Goal: Task Accomplishment & Management: Complete application form

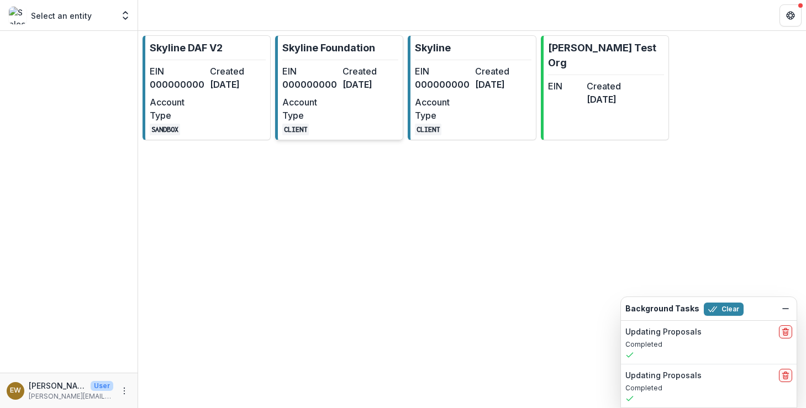
click at [338, 56] on link "Skyline Foundation EIN 000000000 Created 8 months ago Account Type CLIENT" at bounding box center [339, 87] width 128 height 105
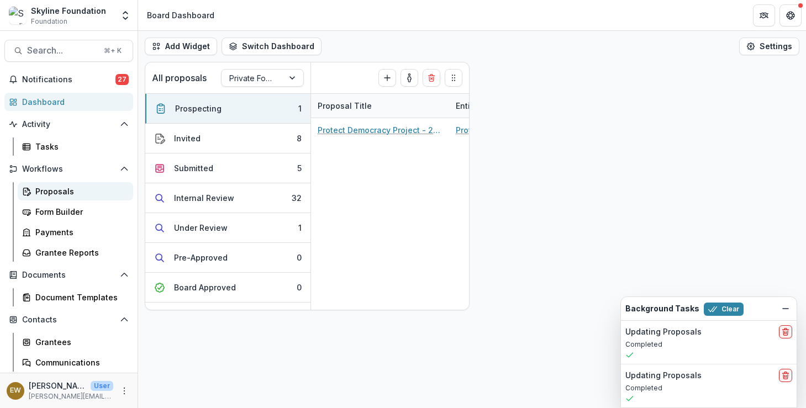
click at [70, 191] on div "Proposals" at bounding box center [79, 192] width 89 height 12
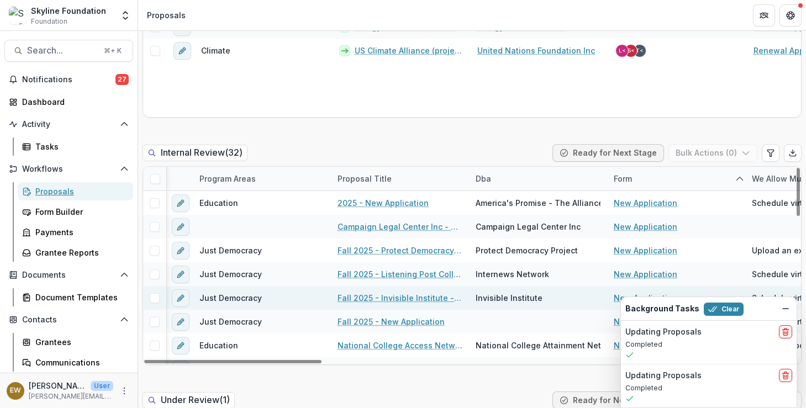
scroll to position [739, 0]
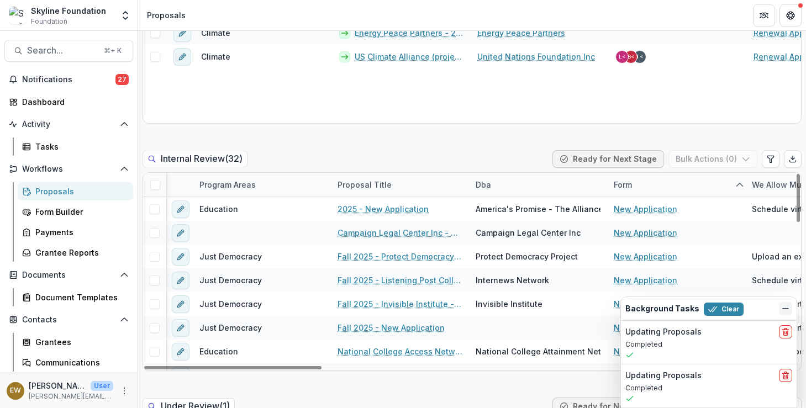
click at [781, 303] on button "Dismiss" at bounding box center [784, 308] width 13 height 13
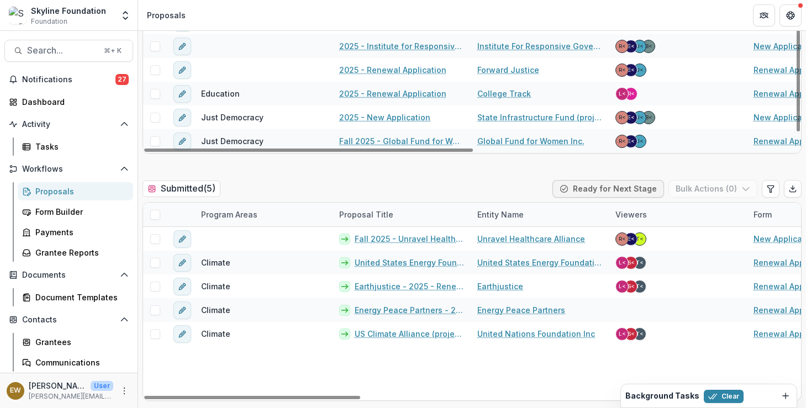
scroll to position [463, 0]
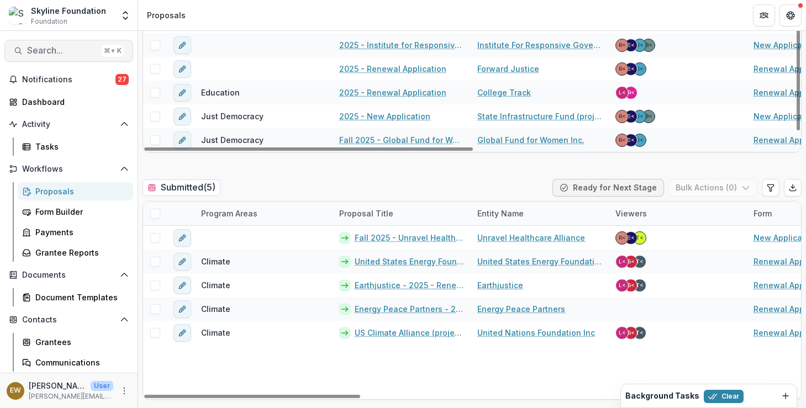
click at [55, 46] on span "Search..." at bounding box center [62, 50] width 70 height 10
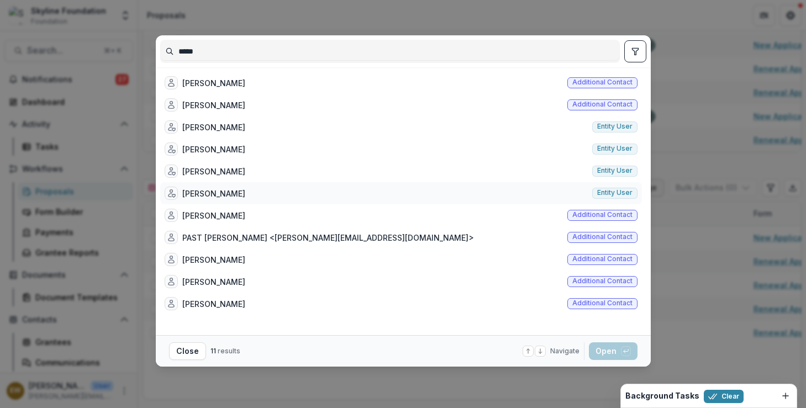
type input "*****"
click at [242, 198] on div "[PERSON_NAME]" at bounding box center [213, 194] width 63 height 12
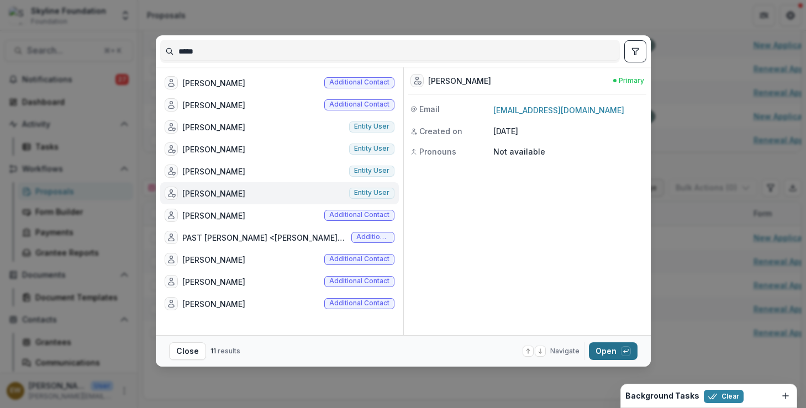
click at [602, 347] on button "Open with enter key" at bounding box center [613, 351] width 49 height 18
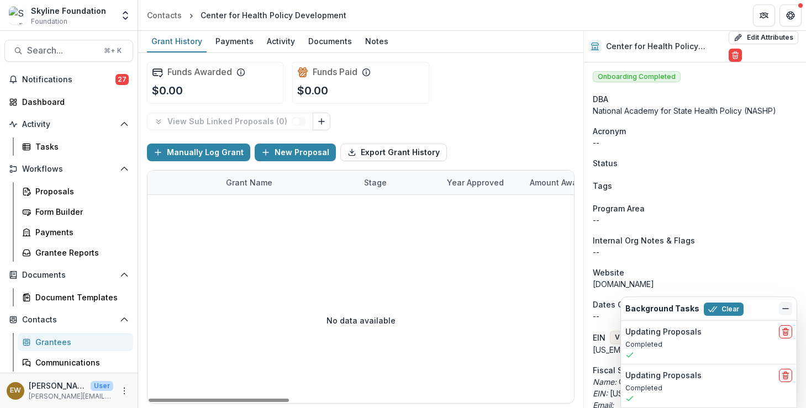
click at [787, 310] on icon "Dismiss" at bounding box center [785, 308] width 9 height 9
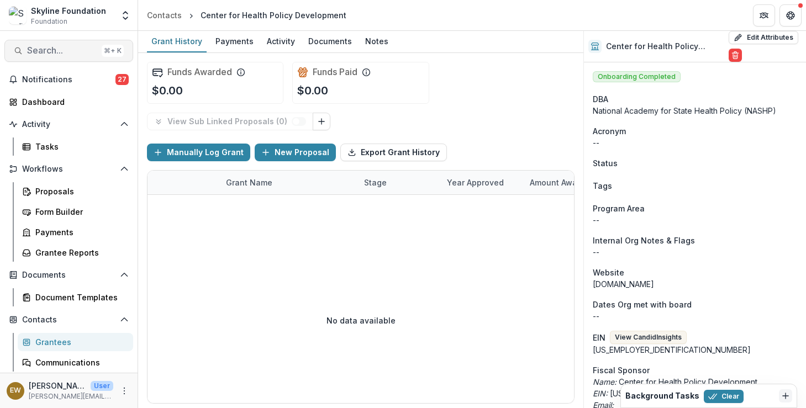
click at [71, 56] on span "Search..." at bounding box center [62, 50] width 70 height 10
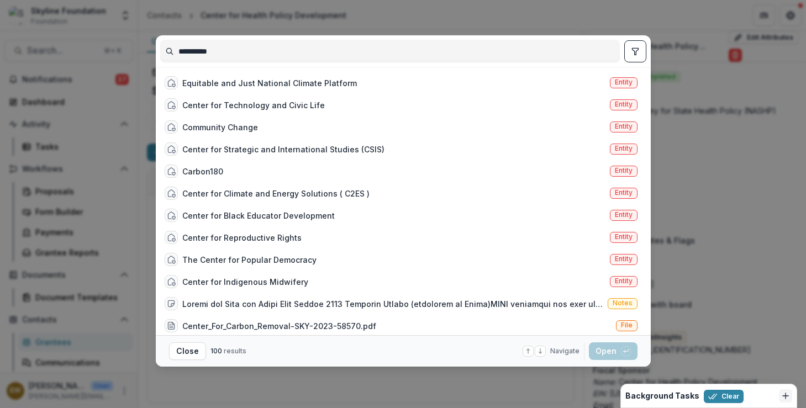
type input "**********"
click at [140, 128] on div "**********" at bounding box center [403, 204] width 806 height 408
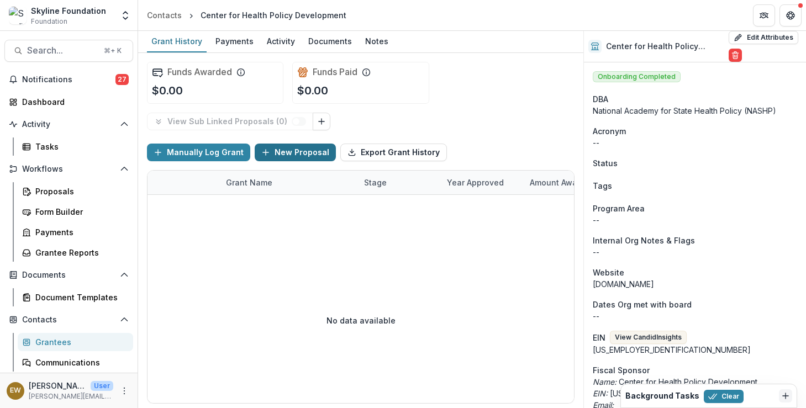
click at [298, 153] on button "New Proposal" at bounding box center [295, 153] width 81 height 18
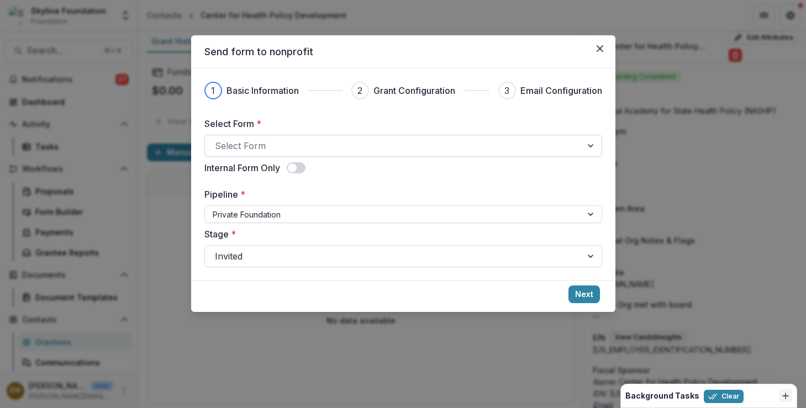
click at [293, 142] on div at bounding box center [393, 145] width 357 height 15
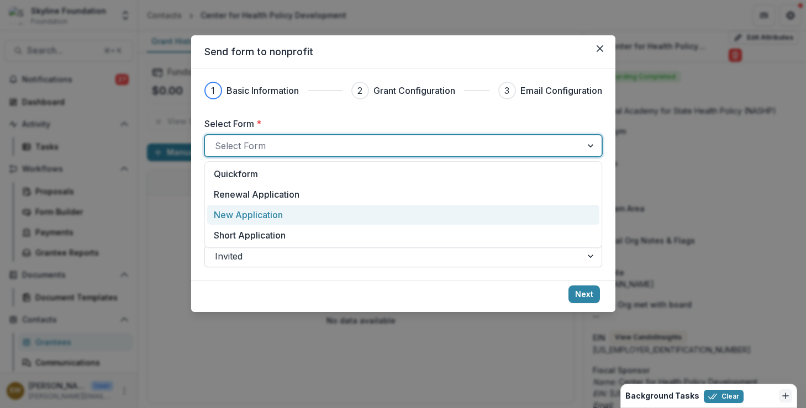
click at [282, 217] on p "New Application" at bounding box center [248, 214] width 69 height 13
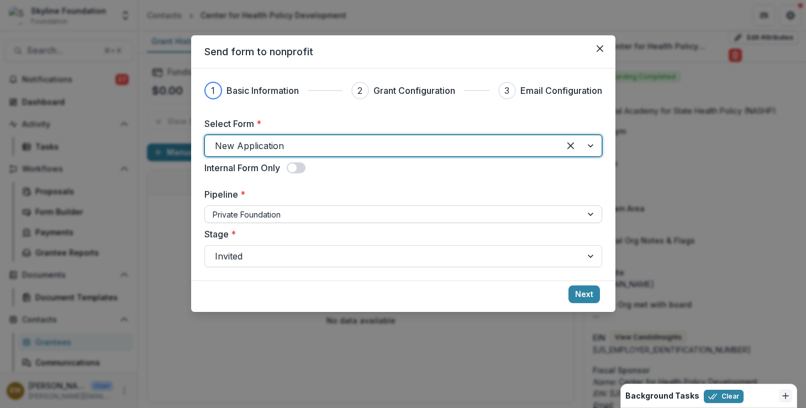
click at [272, 215] on div at bounding box center [393, 215] width 361 height 14
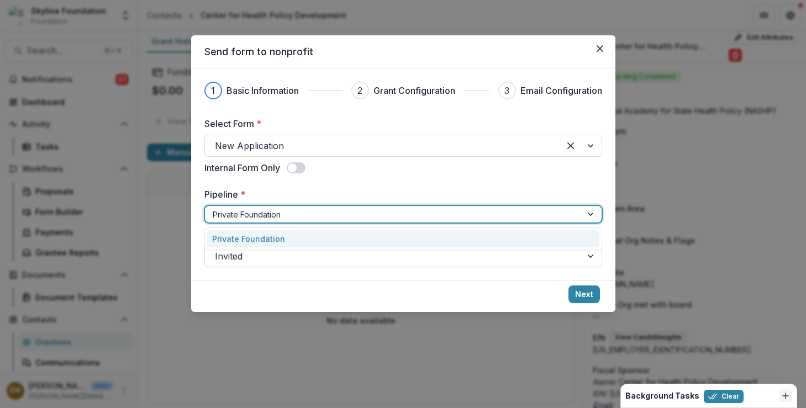
click at [320, 184] on div "Select Form * New Application Internal Form Only Pipeline * Private Foundation …" at bounding box center [403, 192] width 398 height 150
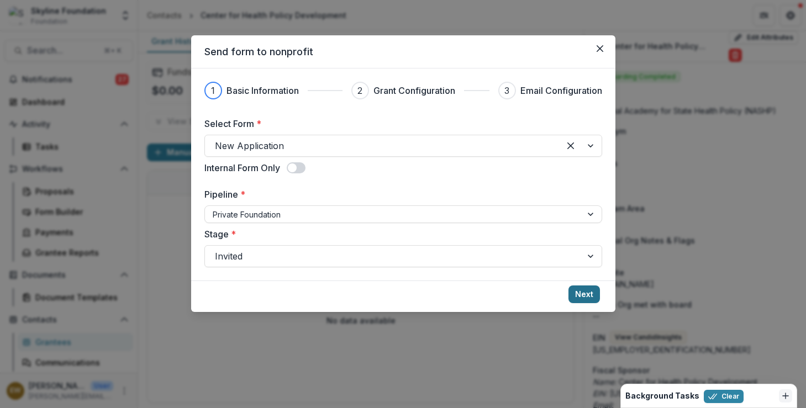
click at [590, 292] on button "Next" at bounding box center [583, 294] width 31 height 18
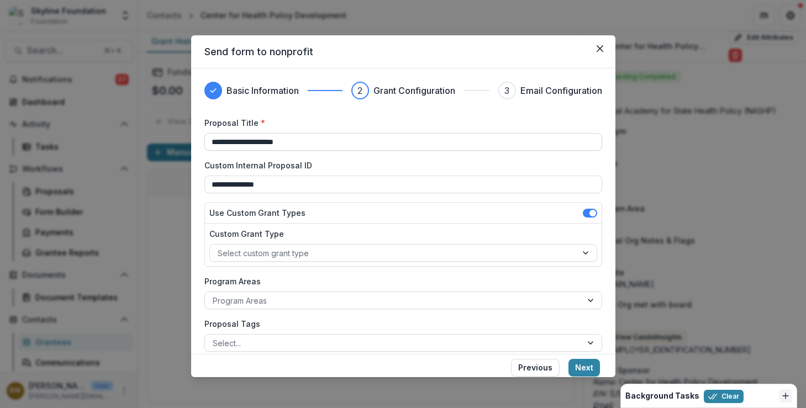
click at [211, 142] on input "**********" at bounding box center [403, 142] width 398 height 18
click at [248, 142] on input "**********" at bounding box center [403, 142] width 398 height 18
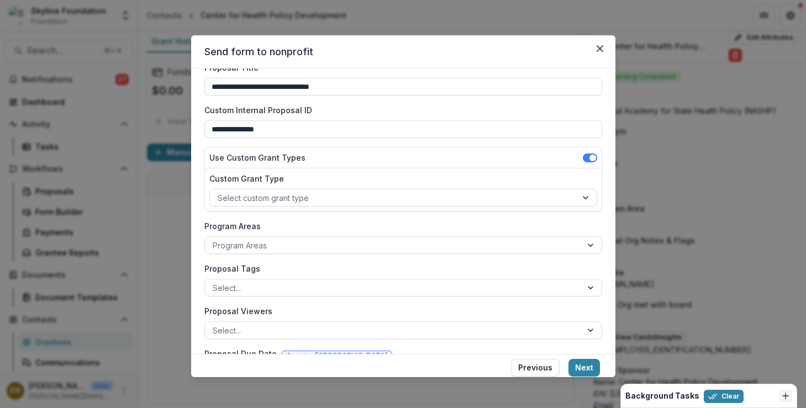
scroll to position [55, 0]
type input "**********"
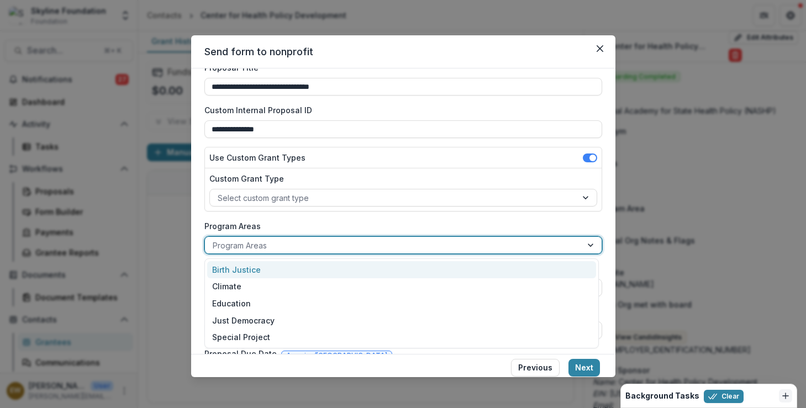
click at [273, 244] on div at bounding box center [393, 246] width 361 height 14
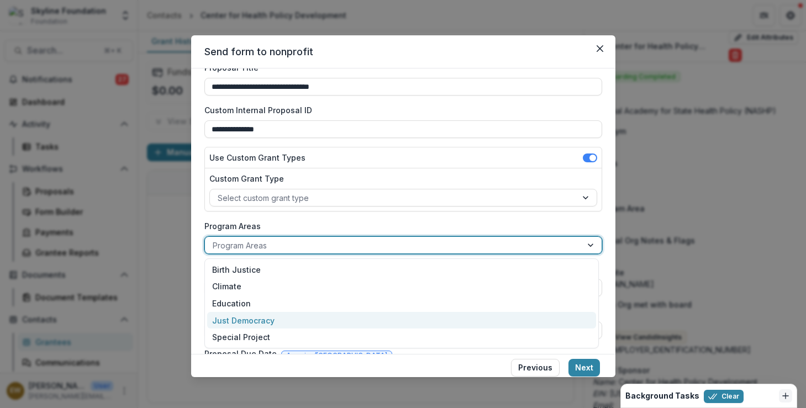
click at [255, 322] on div "Just Democracy" at bounding box center [401, 320] width 389 height 17
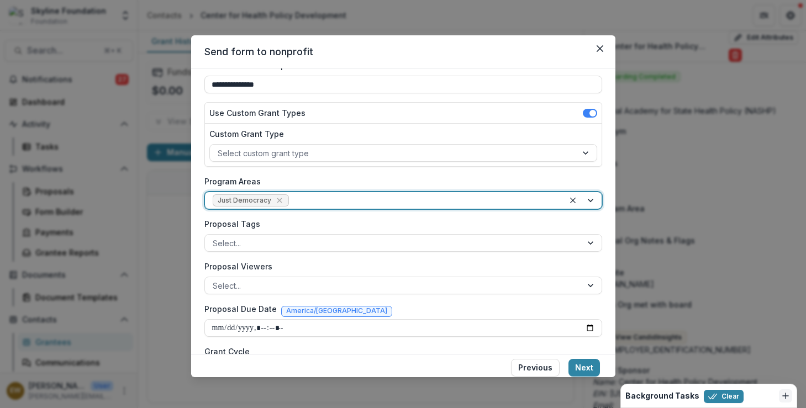
scroll to position [102, 0]
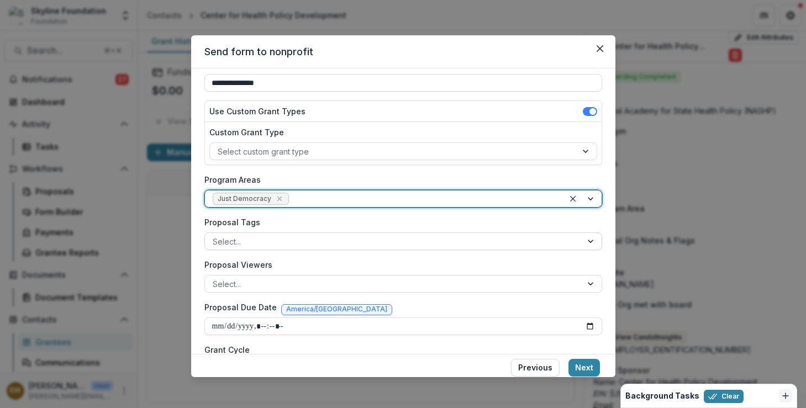
click at [259, 239] on div at bounding box center [393, 242] width 361 height 14
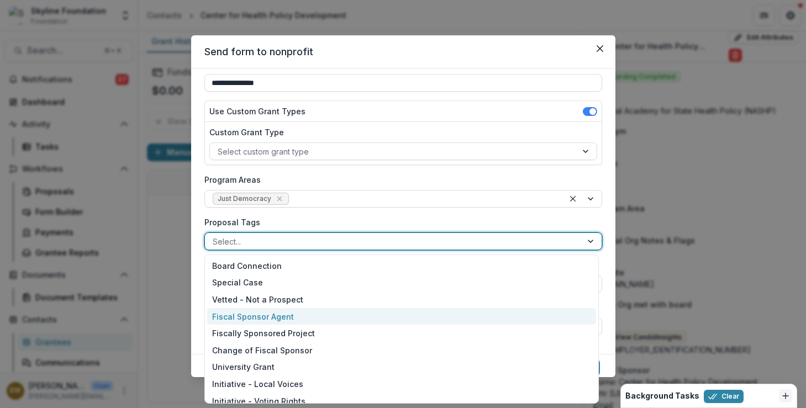
scroll to position [76, 0]
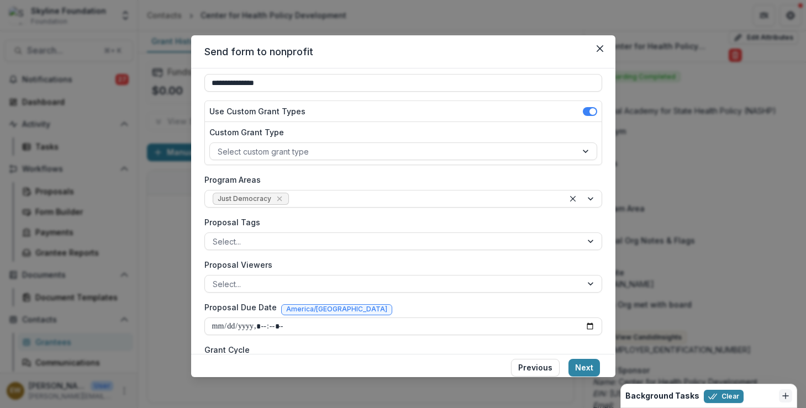
click at [303, 216] on label "Proposal Tags" at bounding box center [399, 222] width 391 height 12
click at [215, 236] on input "Proposal Tags" at bounding box center [214, 242] width 2 height 12
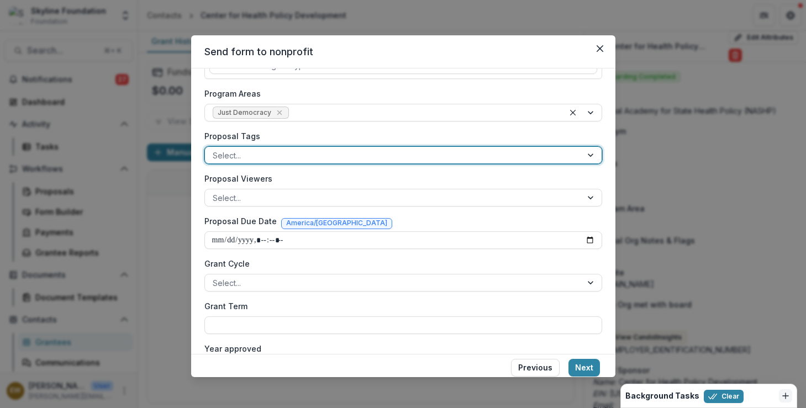
scroll to position [207, 0]
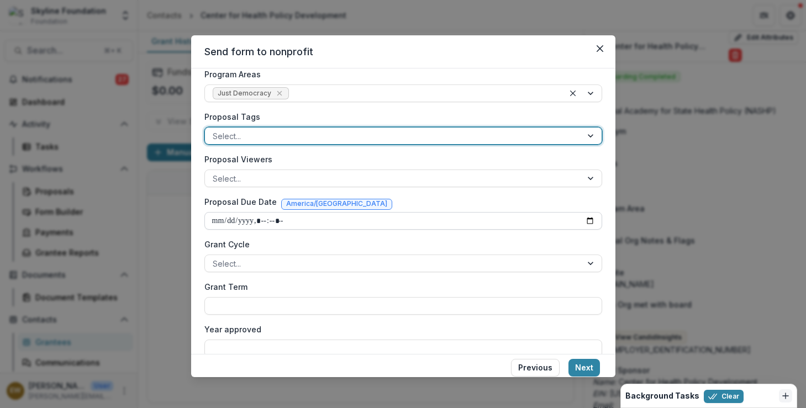
click at [587, 219] on input "Proposal Due Date" at bounding box center [403, 221] width 398 height 18
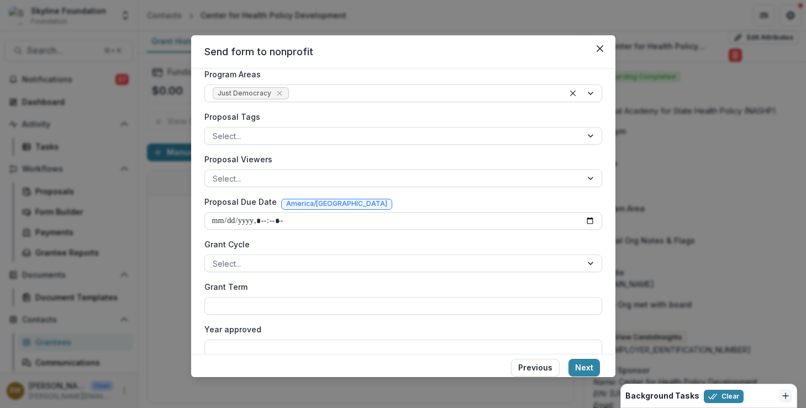
type input "**********"
click at [468, 235] on div "**********" at bounding box center [403, 197] width 398 height 575
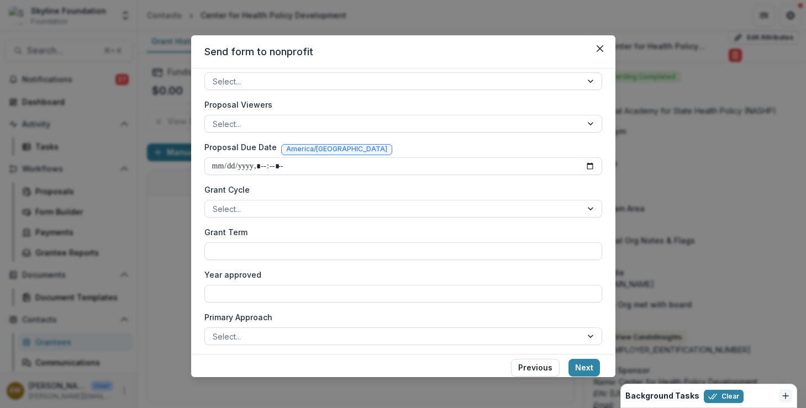
scroll to position [263, 0]
click at [461, 202] on div at bounding box center [393, 208] width 361 height 14
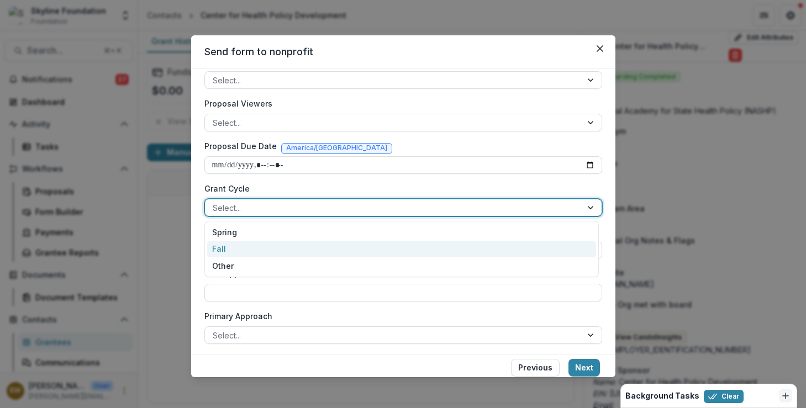
click at [395, 246] on div "Fall" at bounding box center [401, 249] width 389 height 17
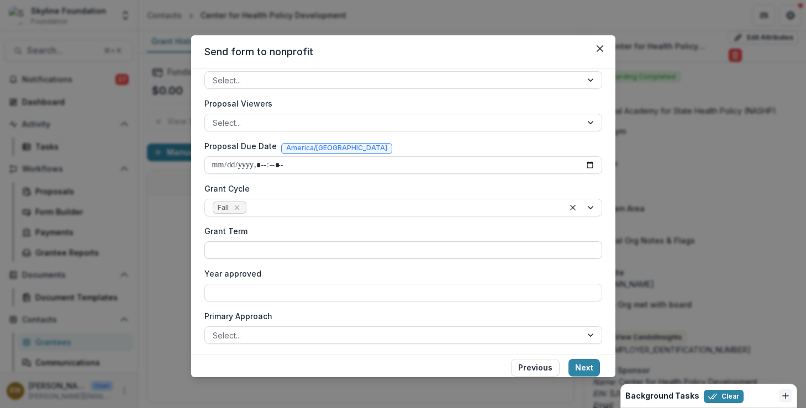
click at [368, 248] on input "Grant Term" at bounding box center [403, 250] width 398 height 18
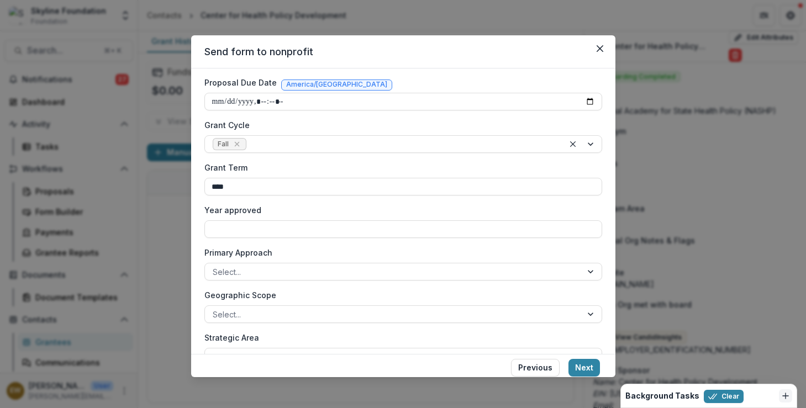
type input "****"
click at [267, 191] on input "****" at bounding box center [403, 187] width 398 height 18
click at [275, 220] on input "Year approved" at bounding box center [403, 229] width 398 height 18
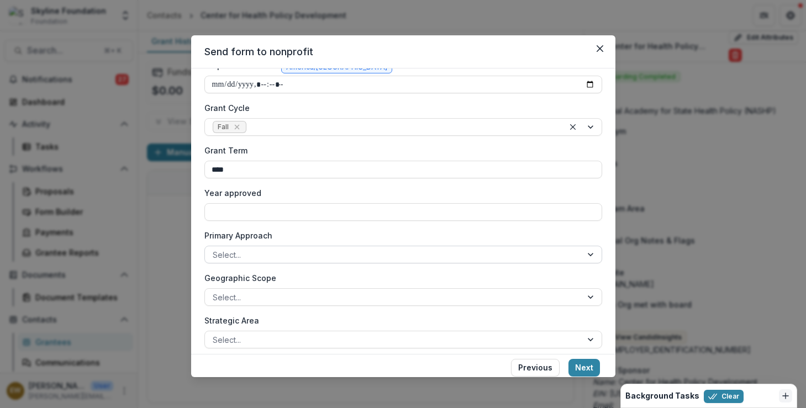
click at [250, 249] on div at bounding box center [393, 255] width 361 height 14
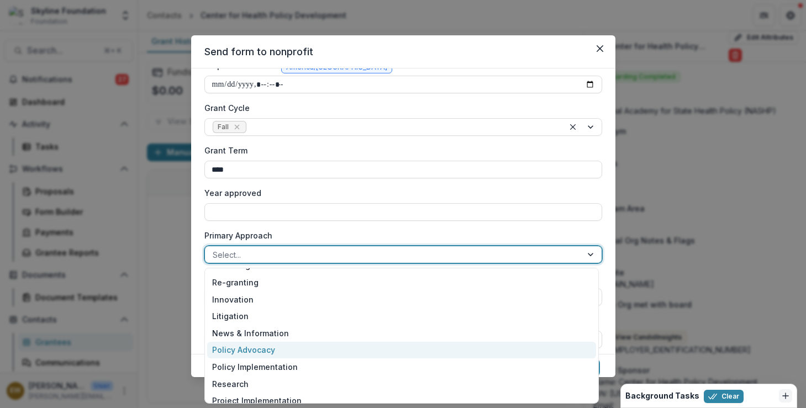
scroll to position [55, 0]
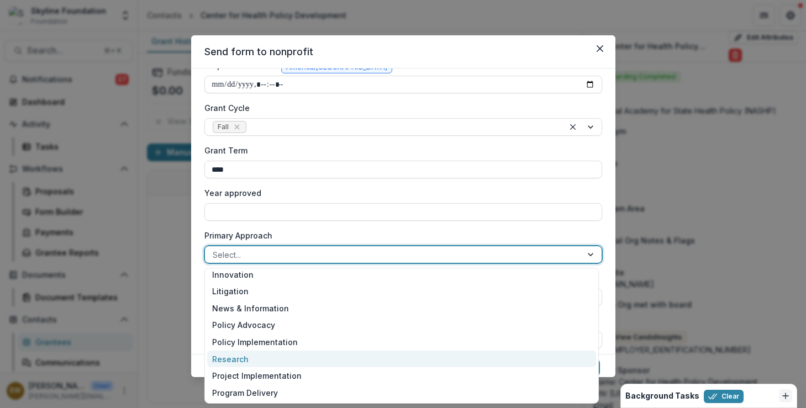
click at [254, 361] on div "Research" at bounding box center [401, 359] width 389 height 17
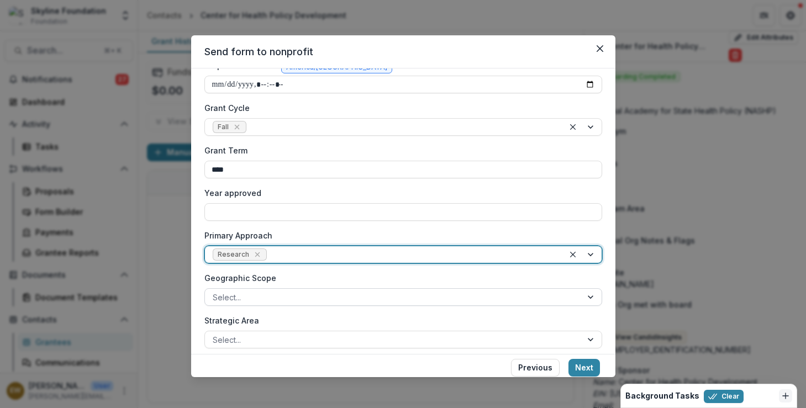
click at [264, 303] on div at bounding box center [393, 297] width 361 height 14
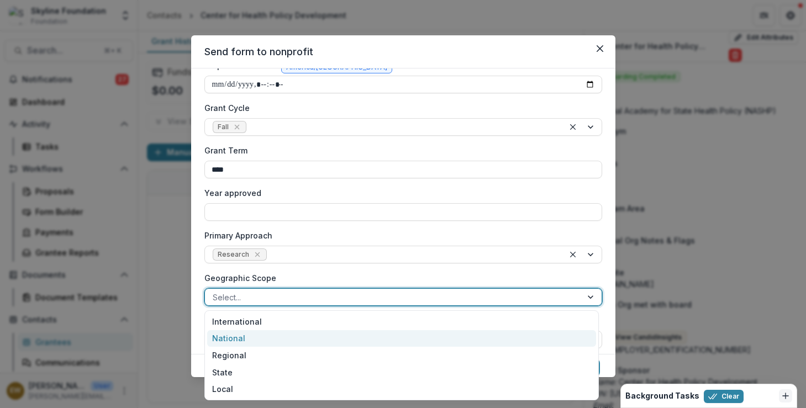
click at [256, 341] on div "National" at bounding box center [401, 338] width 389 height 17
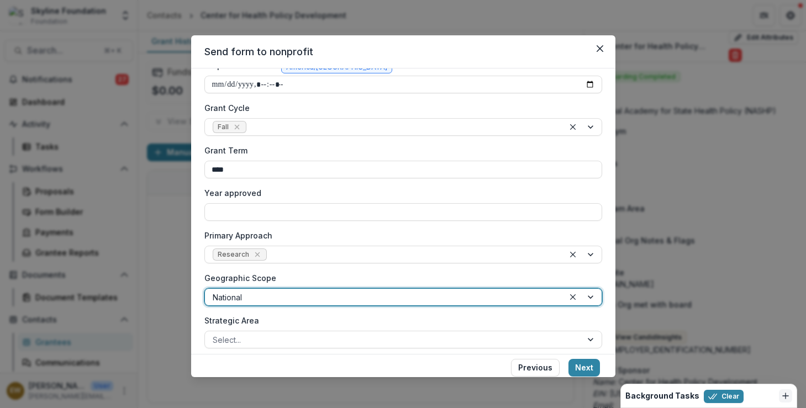
scroll to position [0, 0]
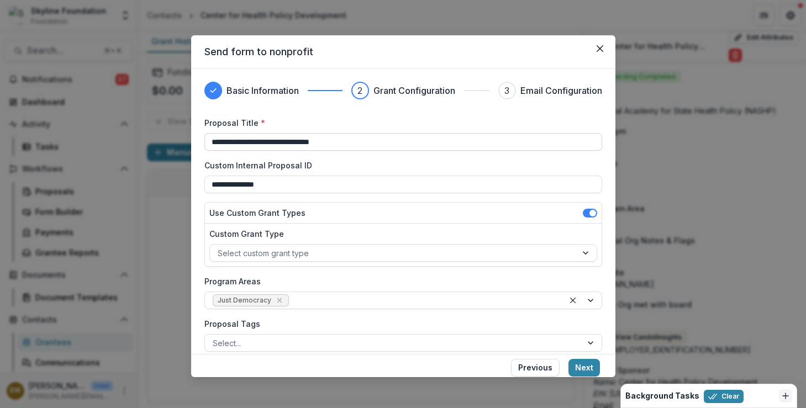
click at [268, 141] on input "**********" at bounding box center [403, 142] width 398 height 18
click at [283, 141] on input "**********" at bounding box center [403, 142] width 398 height 18
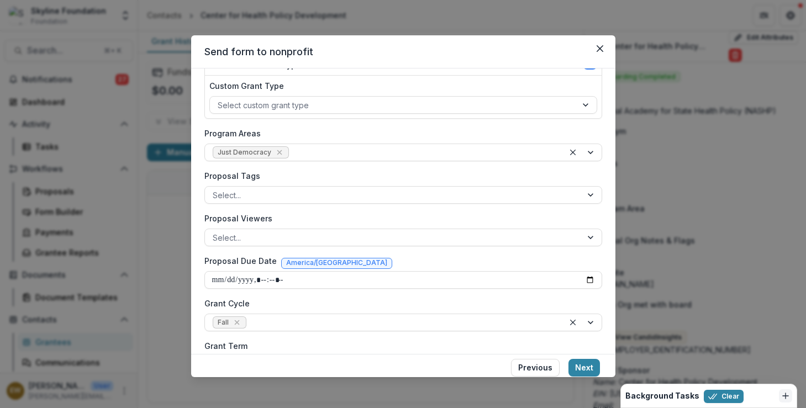
scroll to position [351, 0]
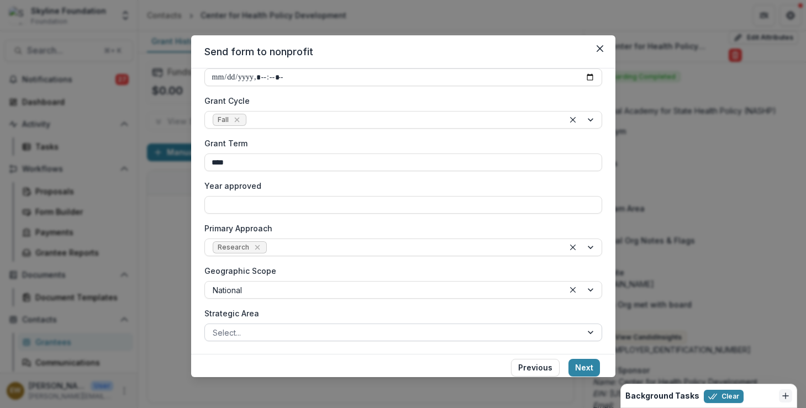
type input "**********"
click at [271, 328] on div at bounding box center [393, 333] width 361 height 14
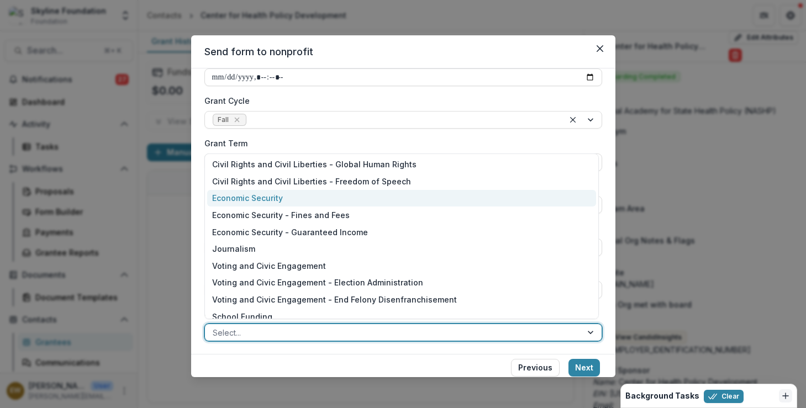
scroll to position [178, 0]
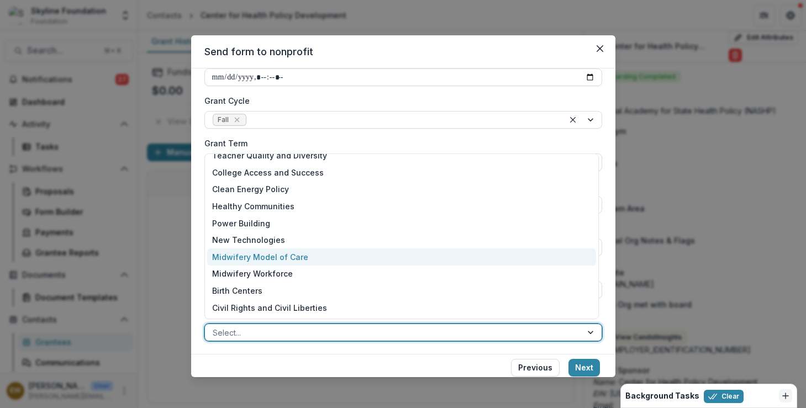
click at [273, 258] on div "Midwifery Model of Care" at bounding box center [401, 256] width 389 height 17
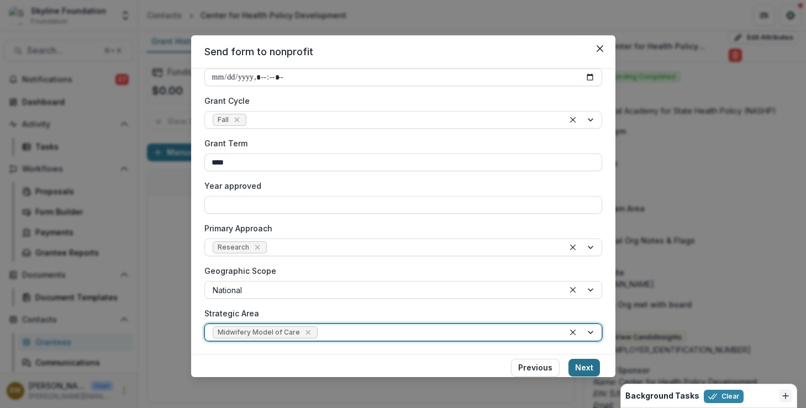
click at [587, 360] on button "Next" at bounding box center [583, 368] width 31 height 18
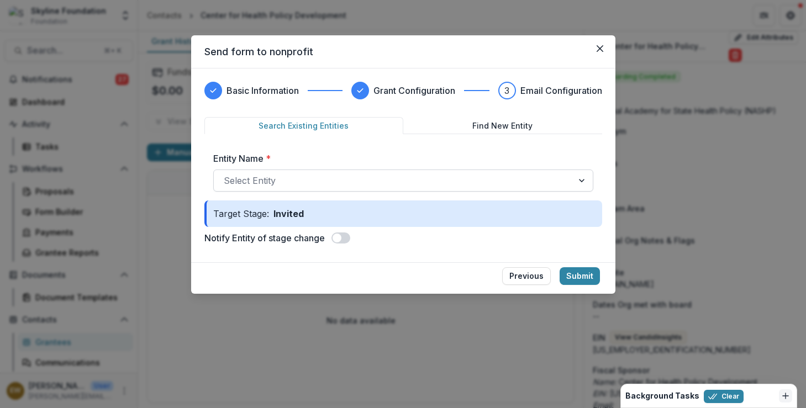
click at [357, 187] on div at bounding box center [393, 180] width 339 height 15
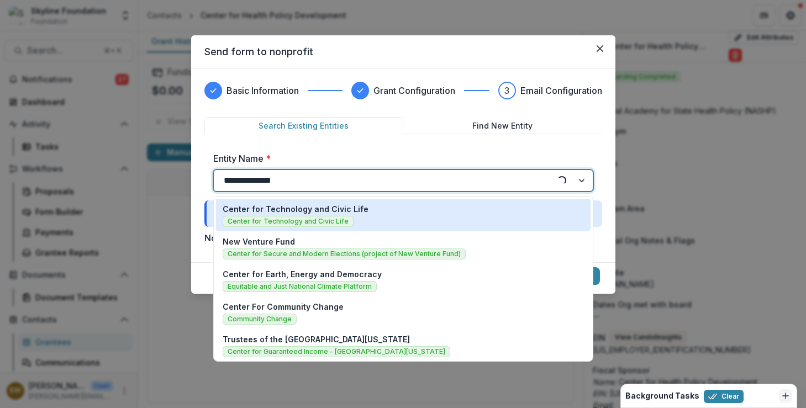
type input "**********"
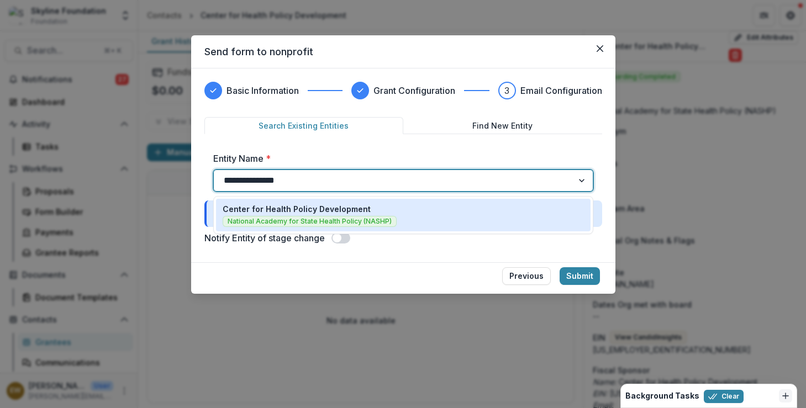
click at [374, 218] on span "National Academy for State Health Policy (NASHP)" at bounding box center [310, 221] width 174 height 11
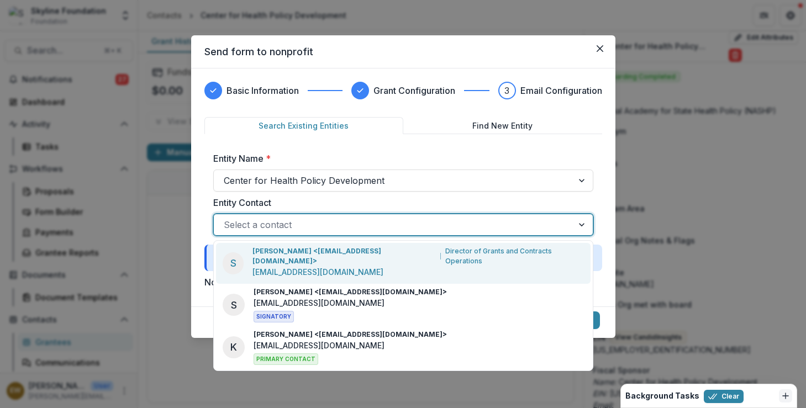
click at [439, 225] on div at bounding box center [393, 224] width 339 height 15
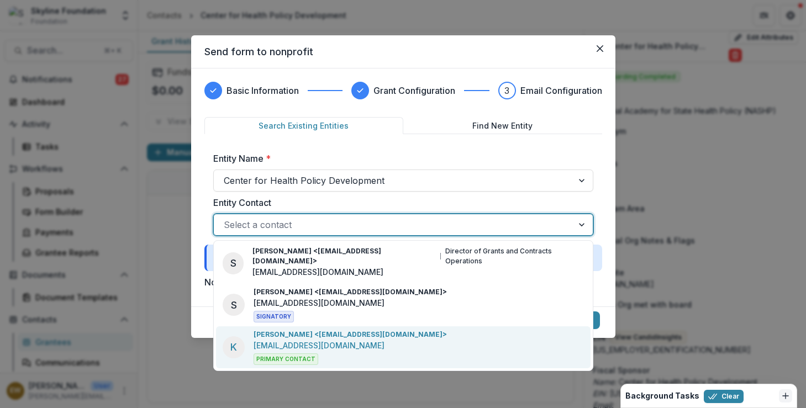
click at [388, 330] on p "Karen VanLandeghem <kvanlandeghem@nashp.org>" at bounding box center [349, 335] width 193 height 10
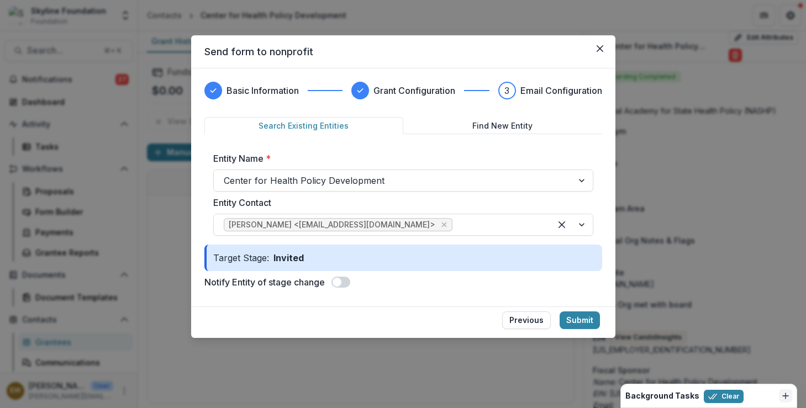
click at [541, 274] on form "Search Existing Entities Find New Entity Entity Name * Center for Health Policy…" at bounding box center [403, 205] width 398 height 176
click at [585, 318] on button "Submit" at bounding box center [579, 320] width 40 height 18
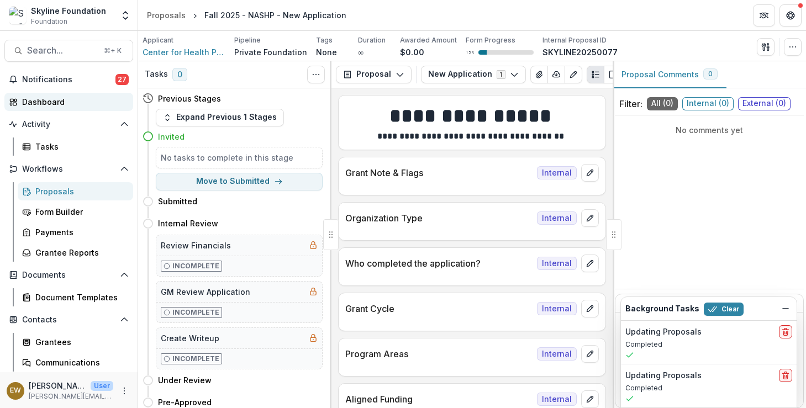
click at [53, 102] on div "Dashboard" at bounding box center [73, 102] width 102 height 12
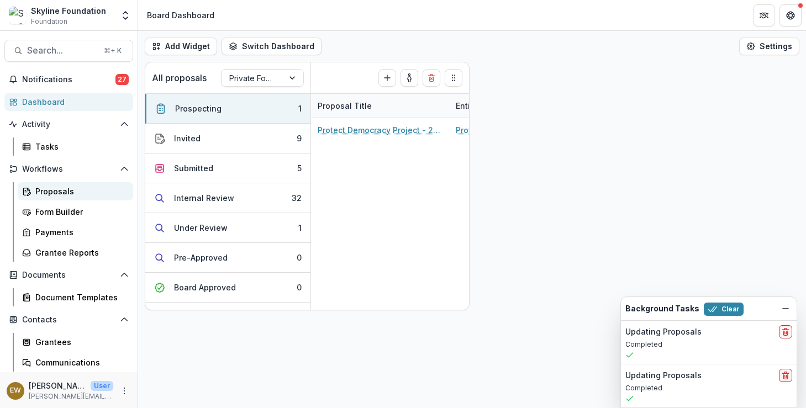
click at [66, 188] on div "Proposals" at bounding box center [79, 192] width 89 height 12
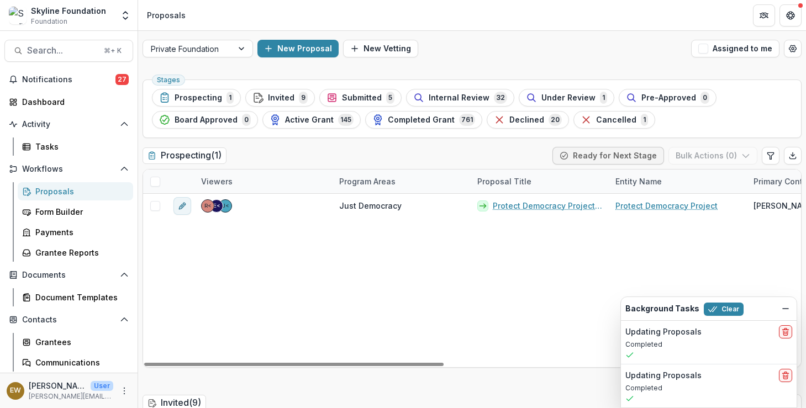
click at [155, 181] on span at bounding box center [155, 182] width 10 height 10
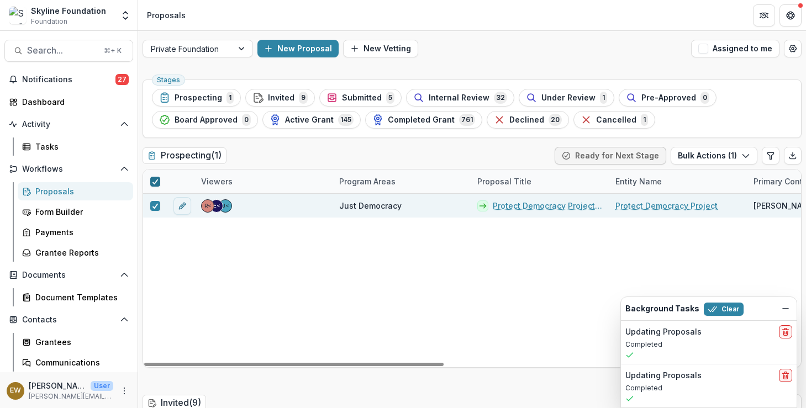
click at [158, 183] on span at bounding box center [155, 182] width 10 height 10
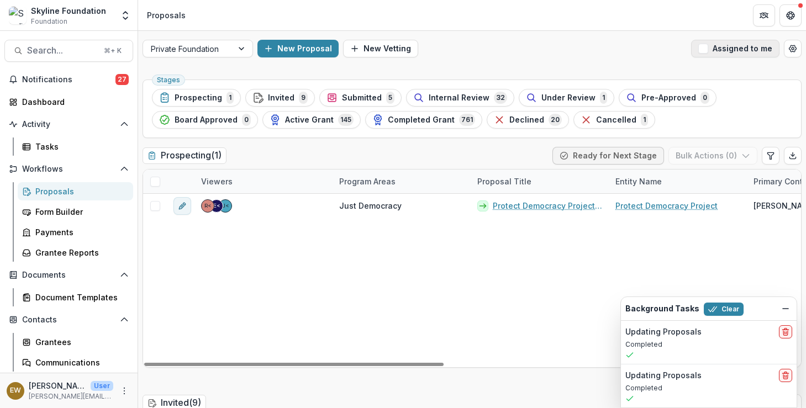
click at [734, 51] on button "Assigned to me" at bounding box center [735, 49] width 88 height 18
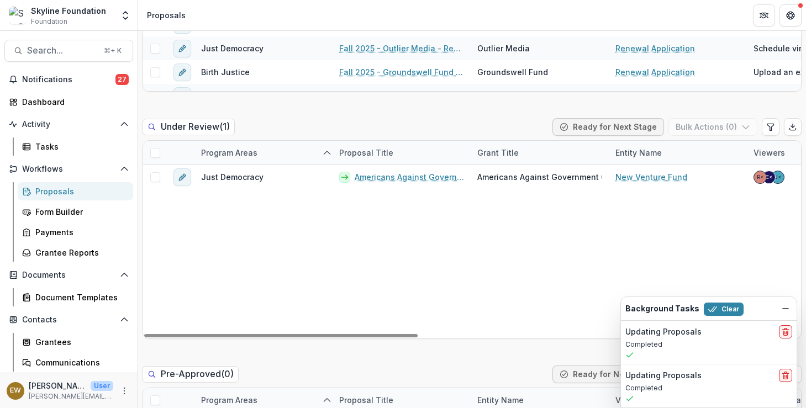
scroll to position [1016, 0]
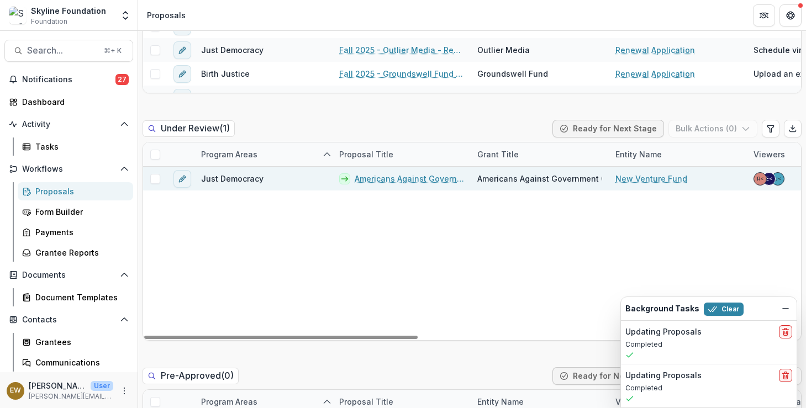
click at [152, 179] on span at bounding box center [155, 179] width 10 height 10
click at [687, 127] on button "Bulk Actions ( 1 )" at bounding box center [713, 129] width 87 height 18
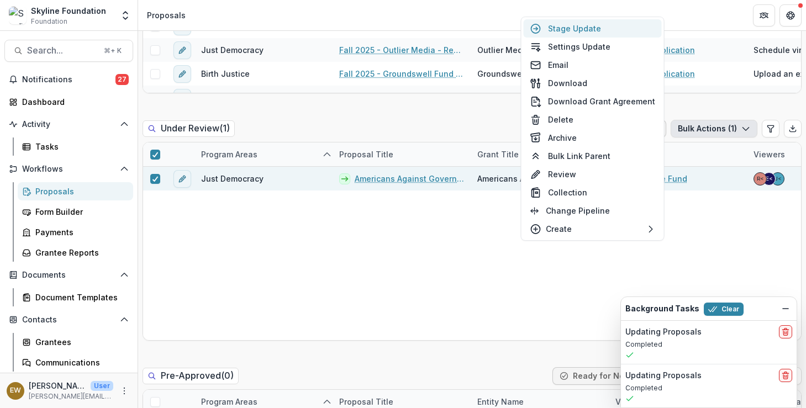
click at [579, 22] on button "Stage Update" at bounding box center [592, 28] width 138 height 18
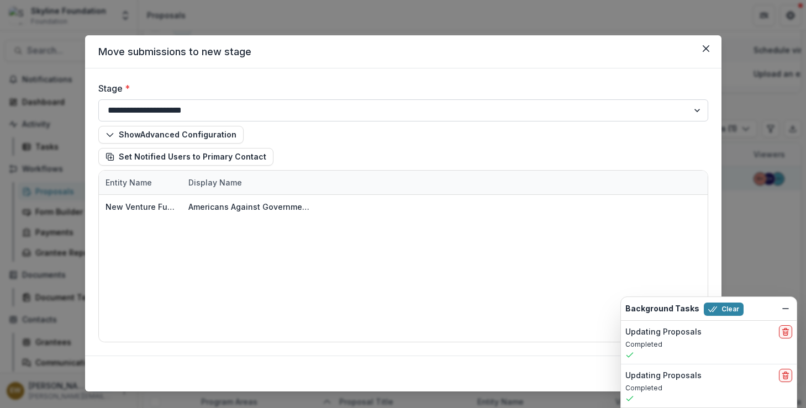
click at [292, 112] on select "**********" at bounding box center [403, 110] width 610 height 22
select select "********"
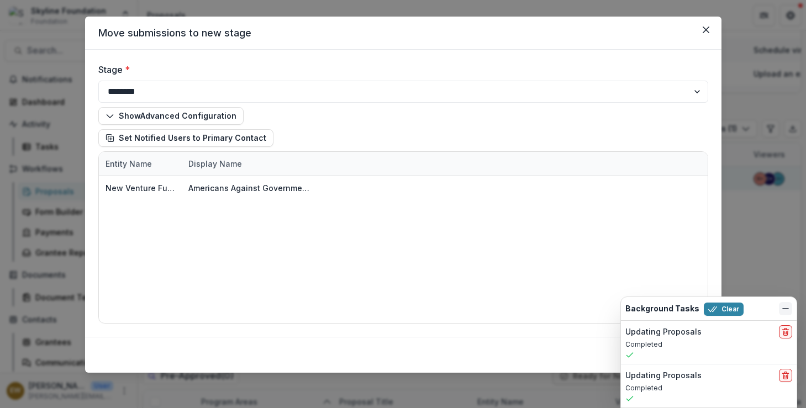
click at [783, 308] on icon "Dismiss" at bounding box center [785, 308] width 9 height 9
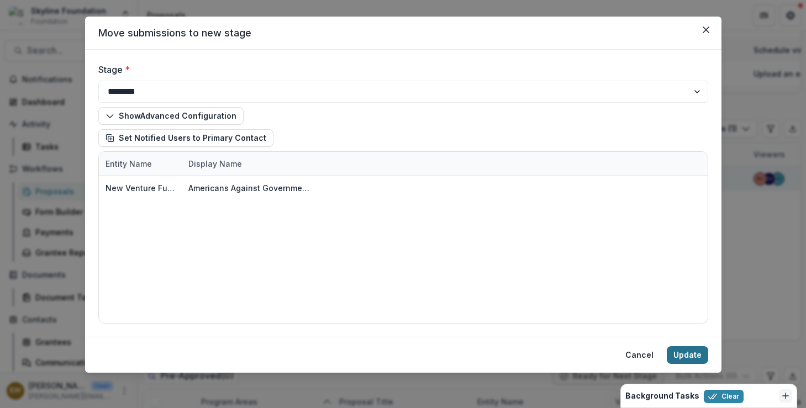
click at [674, 356] on button "Update" at bounding box center [686, 355] width 41 height 18
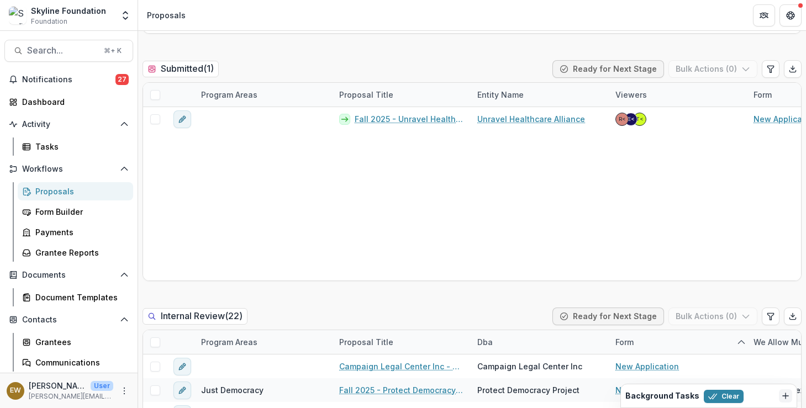
scroll to position [0, 0]
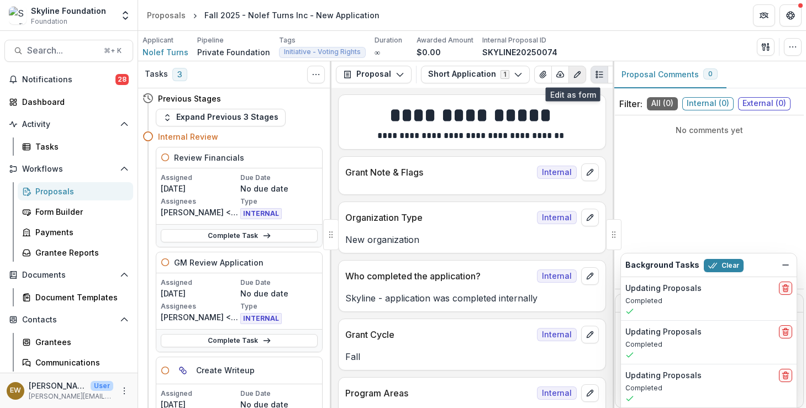
click at [573, 79] on button "Edit as form" at bounding box center [577, 75] width 18 height 18
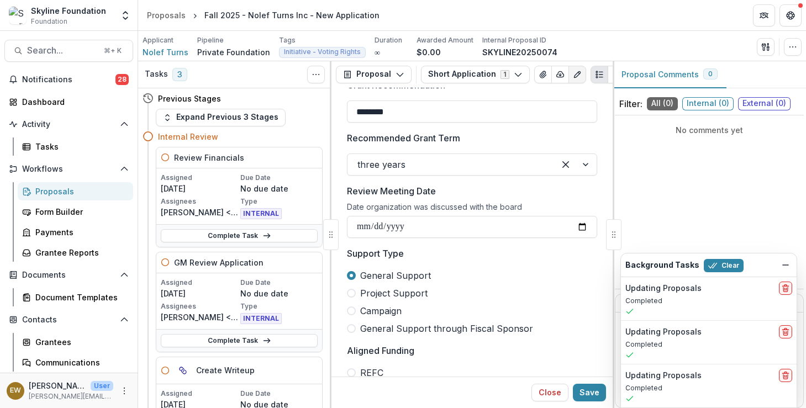
scroll to position [531, 0]
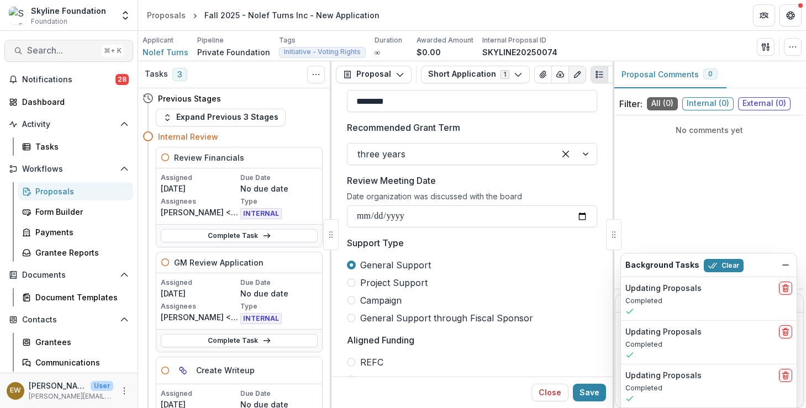
click at [44, 54] on span "Search..." at bounding box center [62, 50] width 70 height 10
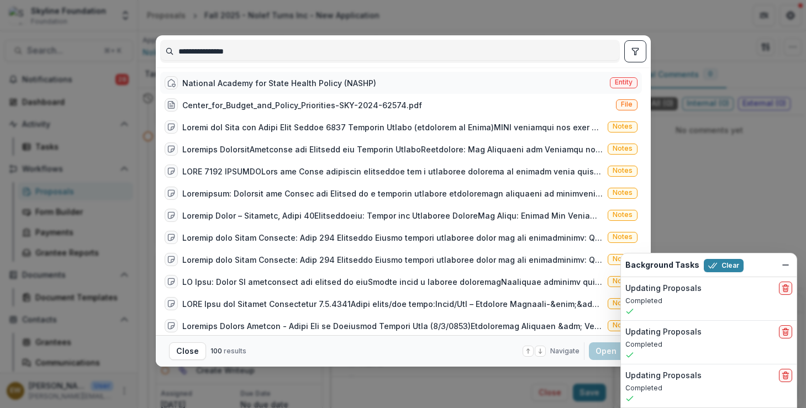
type input "**********"
click at [332, 81] on div "National Academy for State Health Policy (NASHP)" at bounding box center [279, 83] width 194 height 12
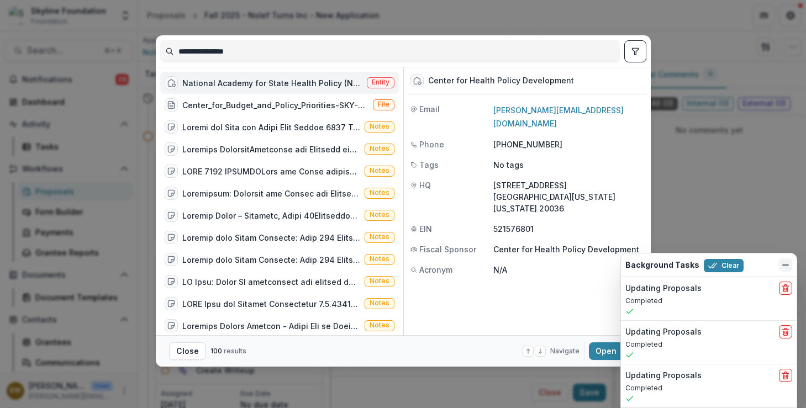
click at [791, 268] on button "Dismiss" at bounding box center [784, 264] width 13 height 13
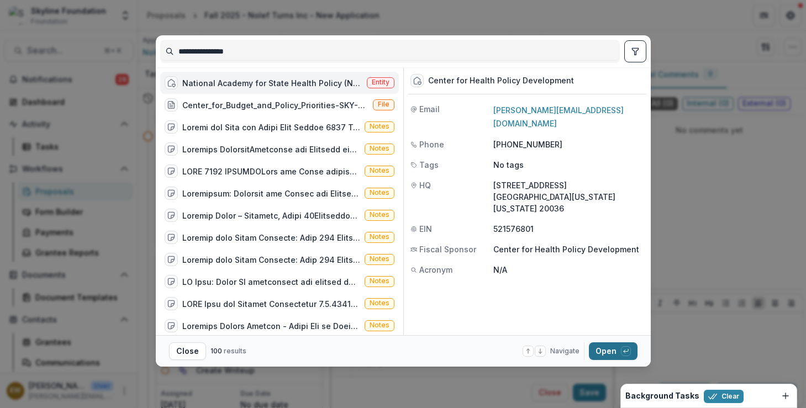
click at [608, 353] on button "Open with enter key" at bounding box center [613, 351] width 49 height 18
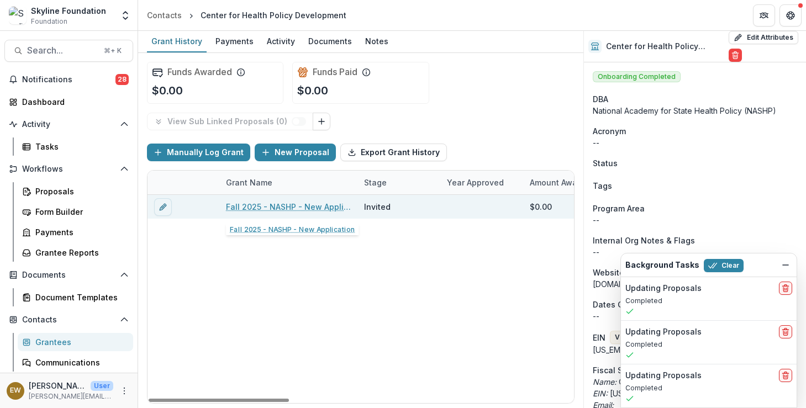
click at [321, 205] on link "Fall 2025 - NASHP - New Application" at bounding box center [288, 207] width 125 height 12
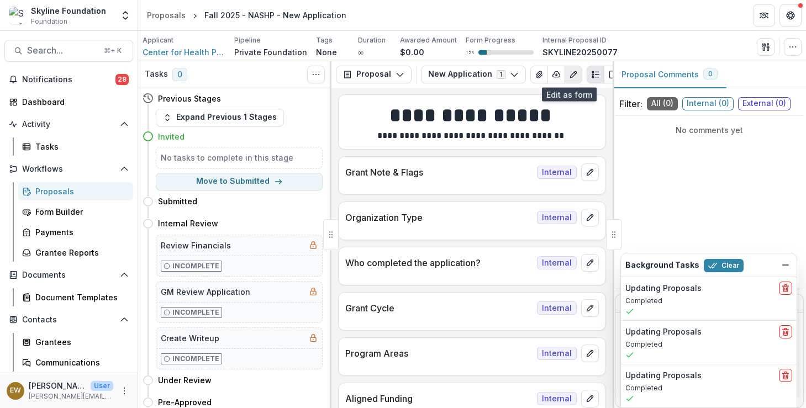
click at [570, 72] on icon "Edit as form" at bounding box center [573, 74] width 6 height 6
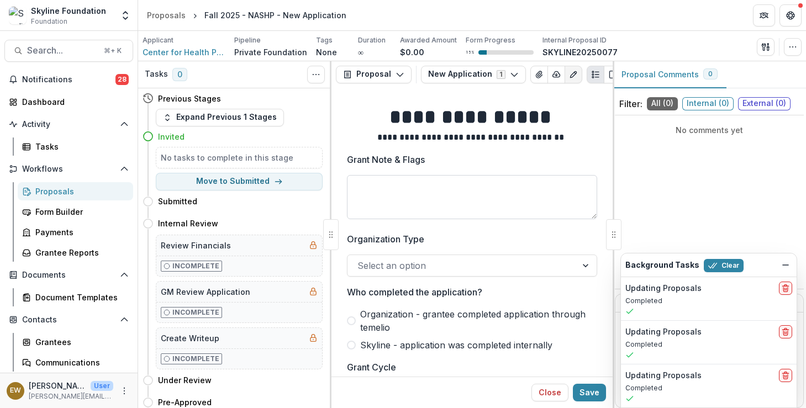
scroll to position [62, 0]
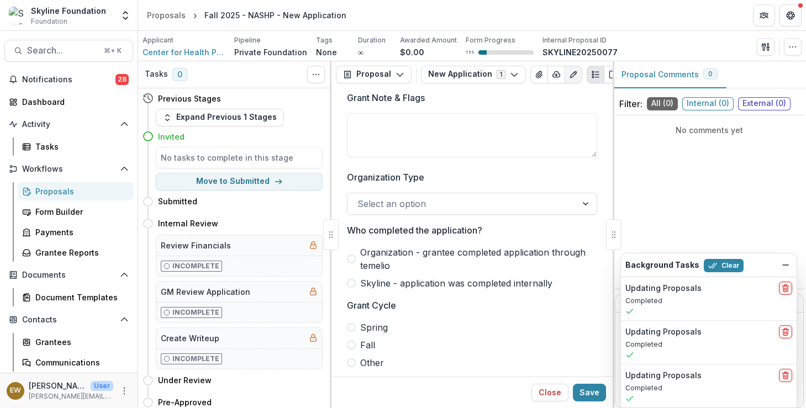
click at [442, 206] on div at bounding box center [461, 203] width 209 height 15
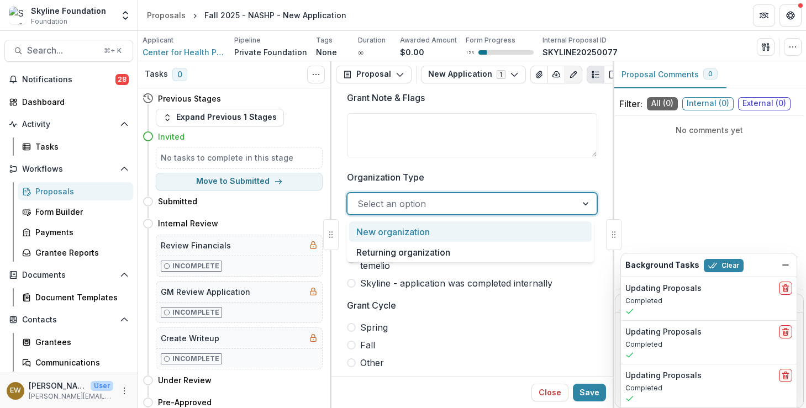
click at [421, 235] on div "New organization" at bounding box center [470, 231] width 242 height 20
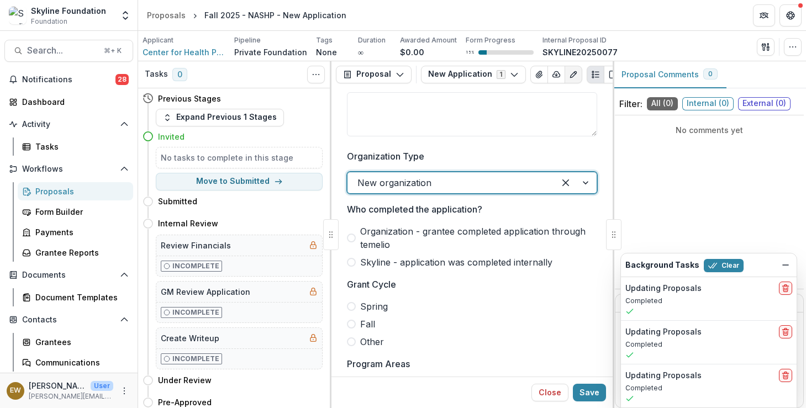
scroll to position [125, 0]
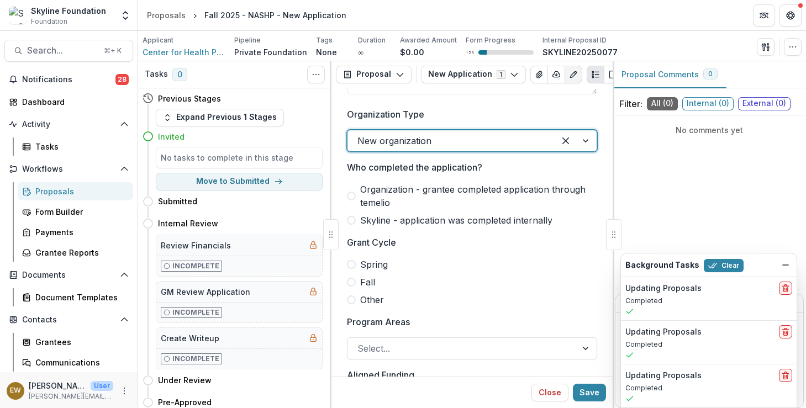
click at [362, 283] on span "Fall" at bounding box center [367, 282] width 15 height 13
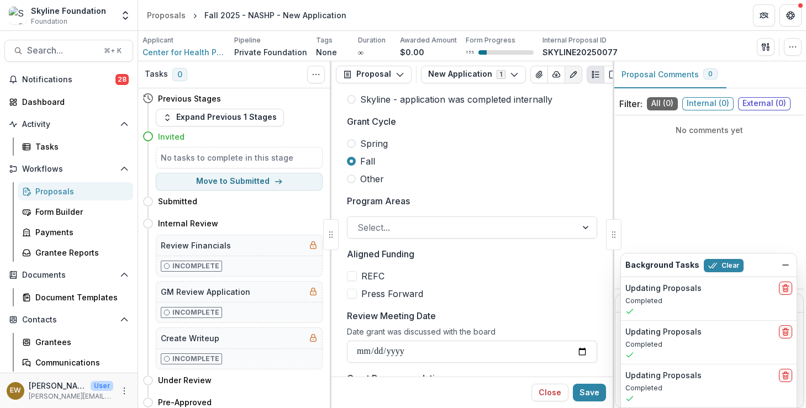
scroll to position [243, 0]
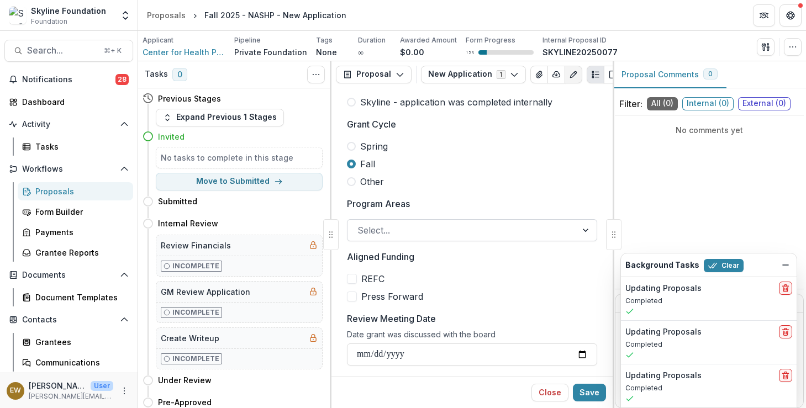
click at [399, 236] on div at bounding box center [461, 230] width 209 height 15
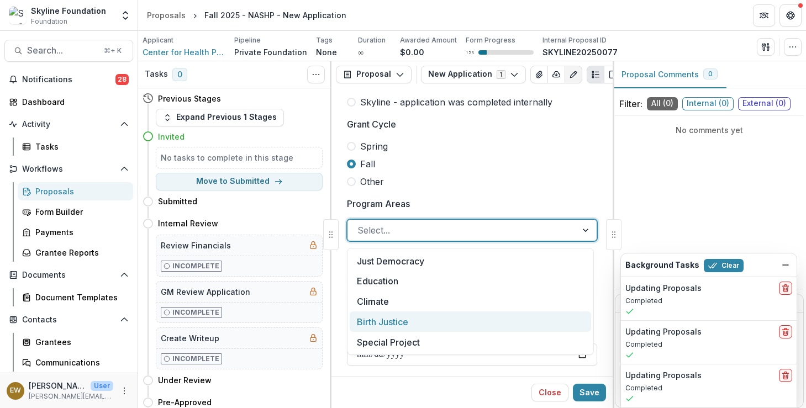
click at [393, 313] on div "Birth Justice" at bounding box center [469, 321] width 241 height 20
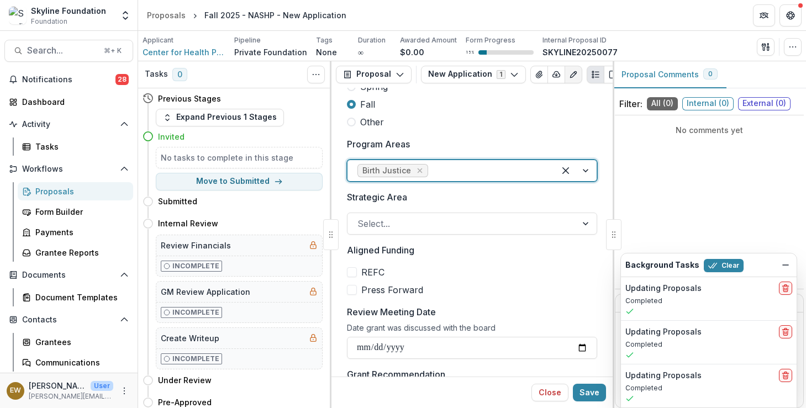
scroll to position [388, 0]
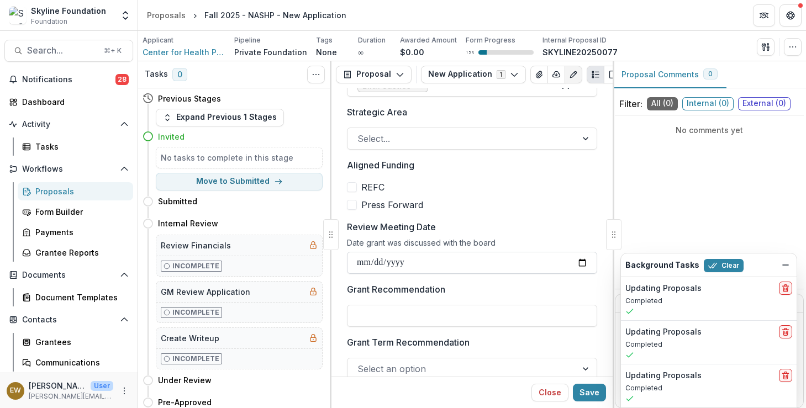
click at [581, 263] on input "Review Meeting Date" at bounding box center [472, 263] width 250 height 22
type input "**********"
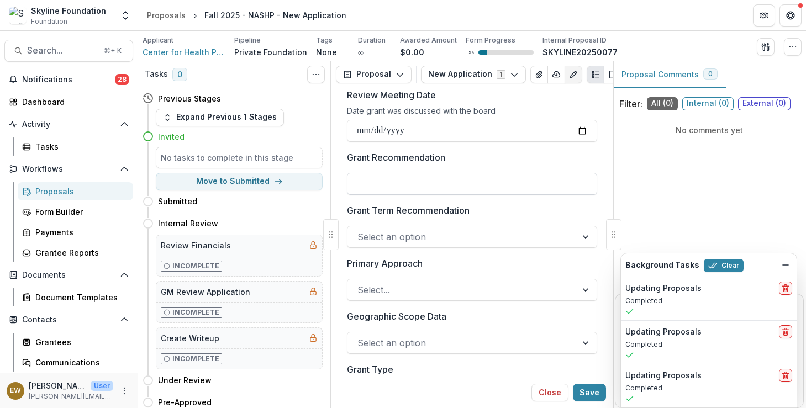
scroll to position [547, 0]
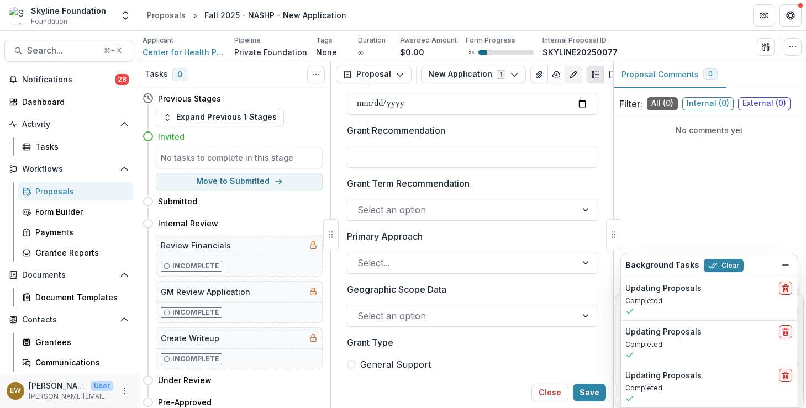
click at [460, 144] on div at bounding box center [472, 143] width 250 height 4
click at [412, 156] on input "Grant Recommendation" at bounding box center [472, 157] width 250 height 22
click at [480, 199] on div at bounding box center [472, 196] width 250 height 4
click at [455, 211] on div at bounding box center [461, 209] width 209 height 15
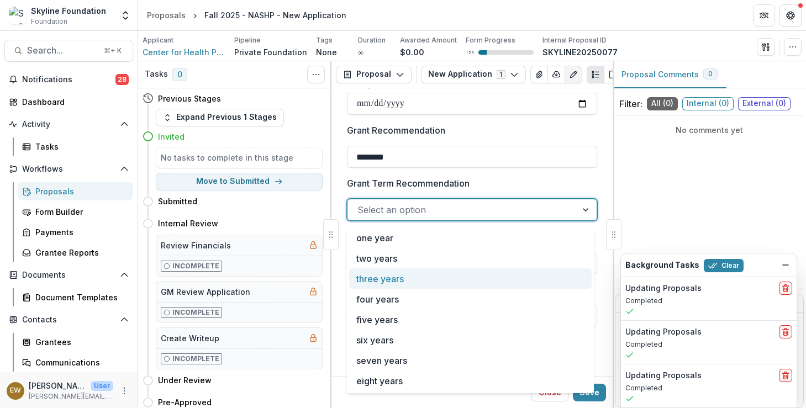
click at [416, 271] on div "three years" at bounding box center [470, 278] width 242 height 20
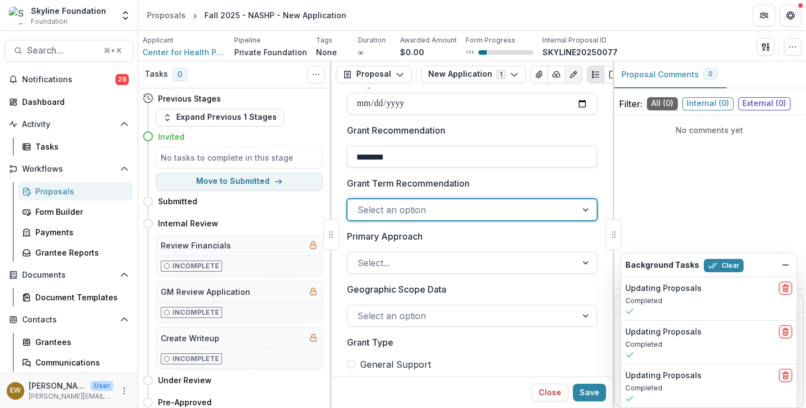
click at [397, 157] on input "********" at bounding box center [472, 157] width 250 height 22
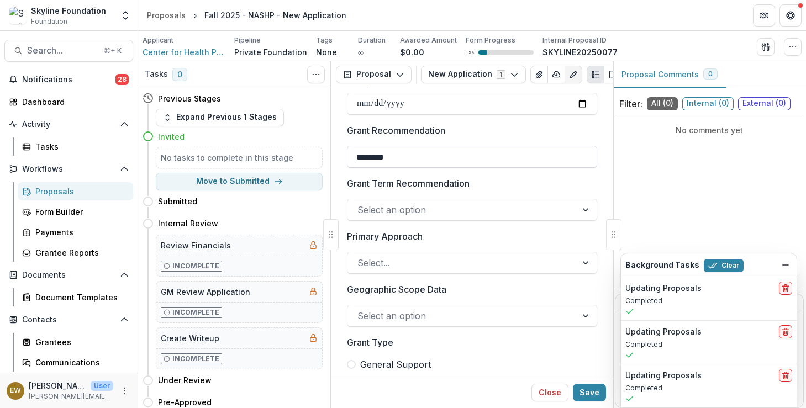
click at [397, 157] on input "********" at bounding box center [472, 157] width 250 height 22
type input "*******"
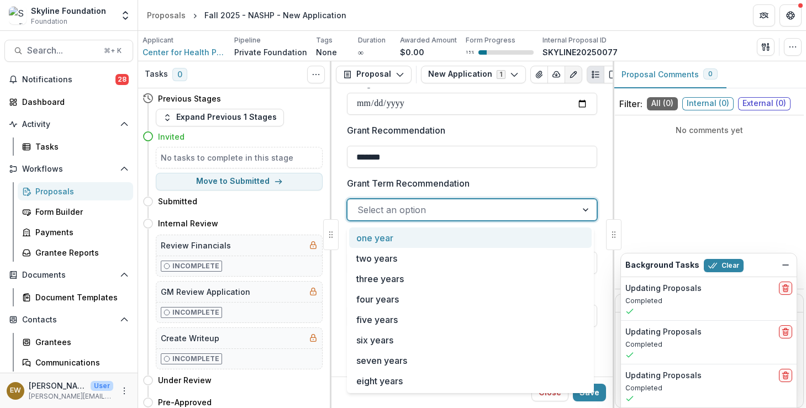
click at [445, 211] on div at bounding box center [461, 209] width 209 height 15
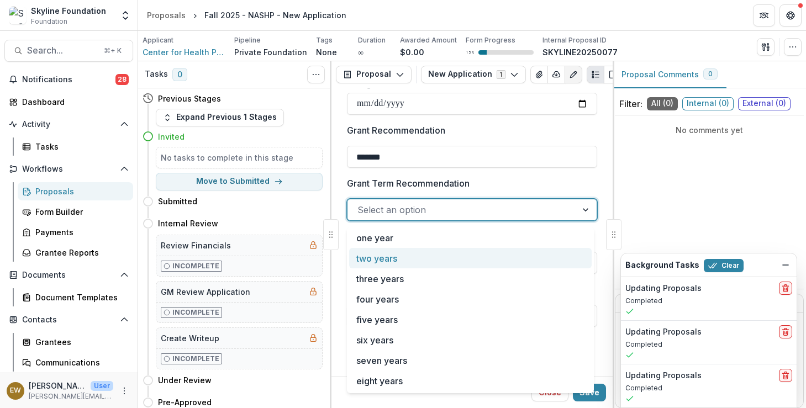
click at [415, 259] on div "two years" at bounding box center [470, 258] width 242 height 20
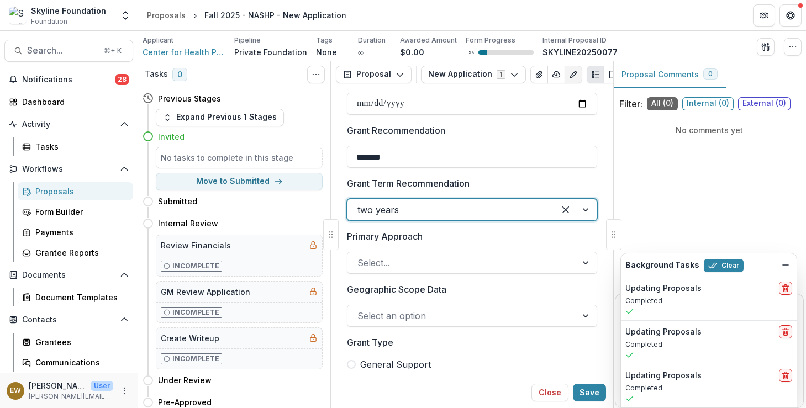
click at [433, 240] on label "Primary Approach" at bounding box center [468, 236] width 243 height 13
click at [360, 256] on input "Primary Approach" at bounding box center [358, 262] width 3 height 13
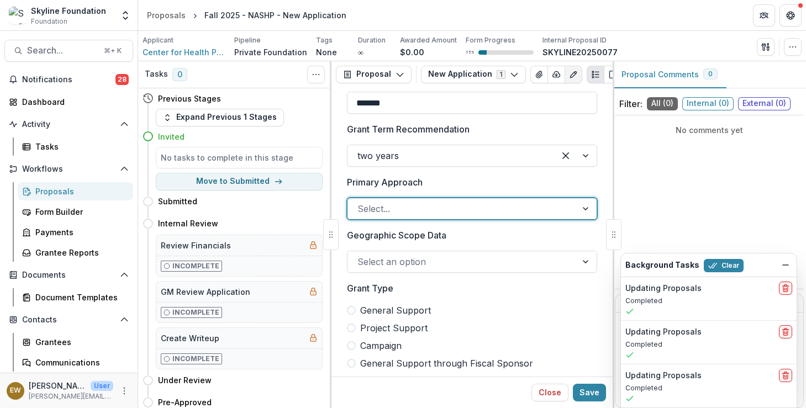
scroll to position [608, 0]
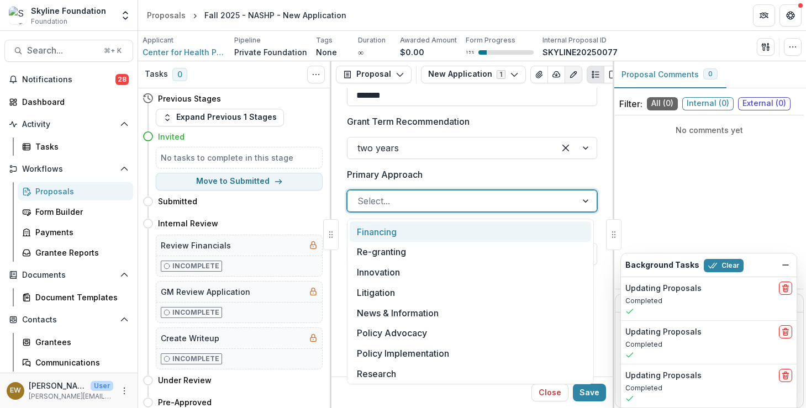
click at [416, 208] on div at bounding box center [461, 200] width 209 height 15
click at [456, 178] on label "Primary Approach" at bounding box center [468, 174] width 243 height 13
click at [360, 194] on input "Primary Approach" at bounding box center [358, 200] width 3 height 13
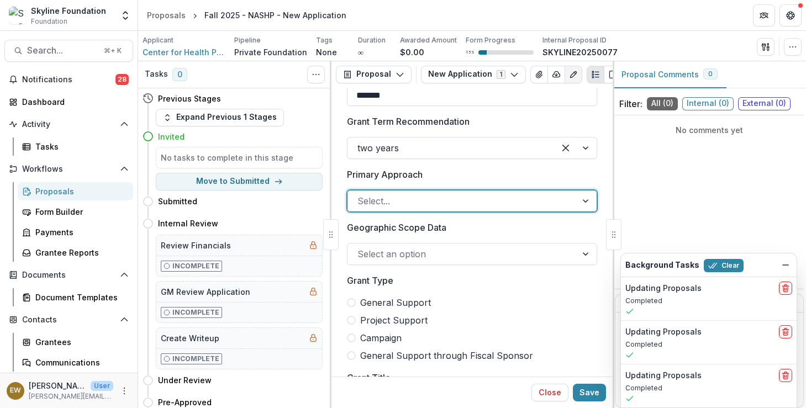
click at [473, 205] on div at bounding box center [461, 200] width 209 height 15
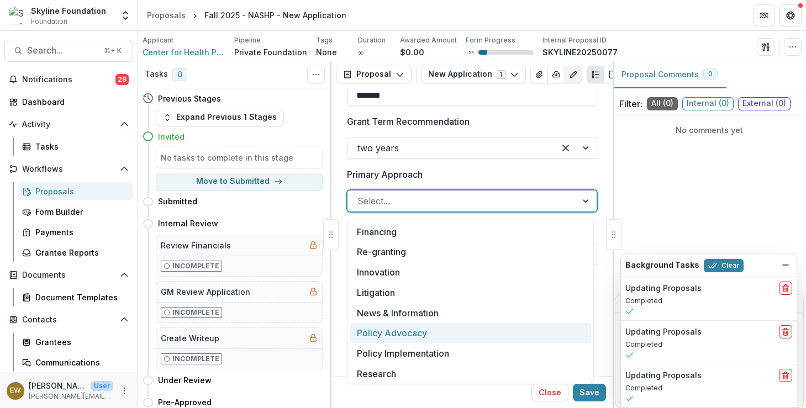
scroll to position [16, 0]
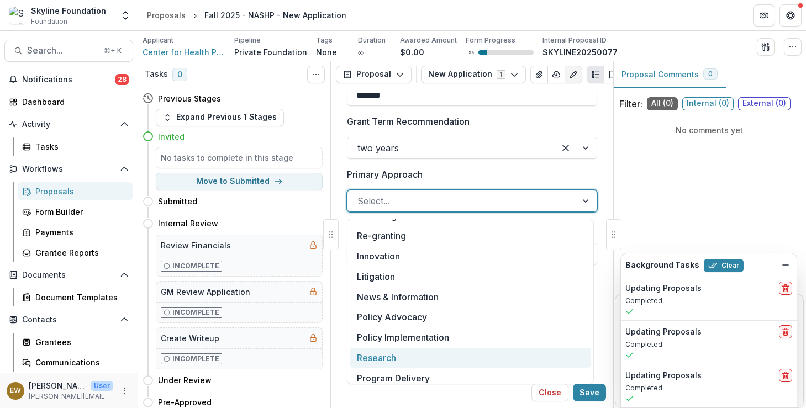
click at [399, 353] on div "Research" at bounding box center [469, 358] width 241 height 20
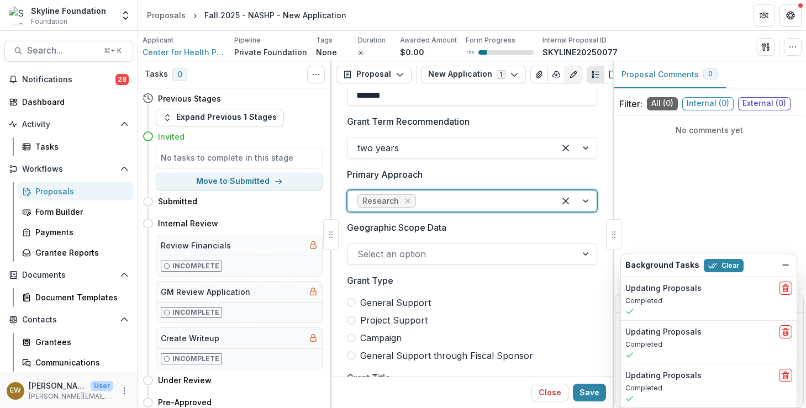
click at [444, 258] on div at bounding box center [461, 253] width 209 height 15
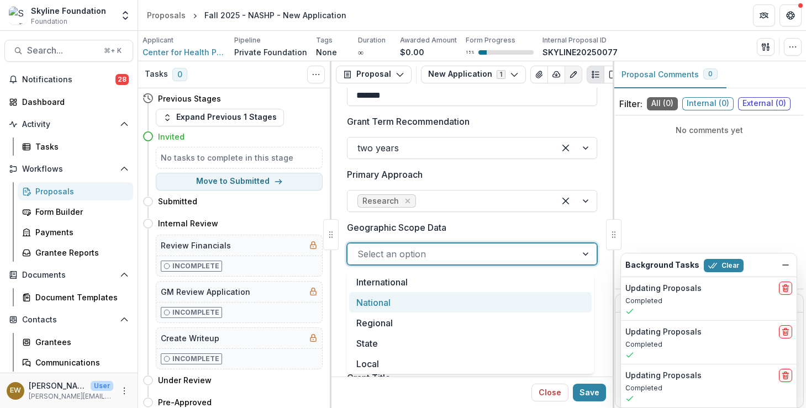
click at [423, 298] on div "National" at bounding box center [470, 302] width 242 height 20
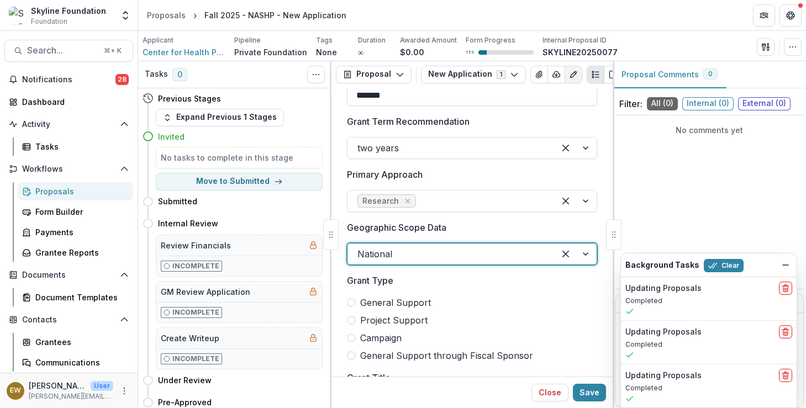
scroll to position [666, 0]
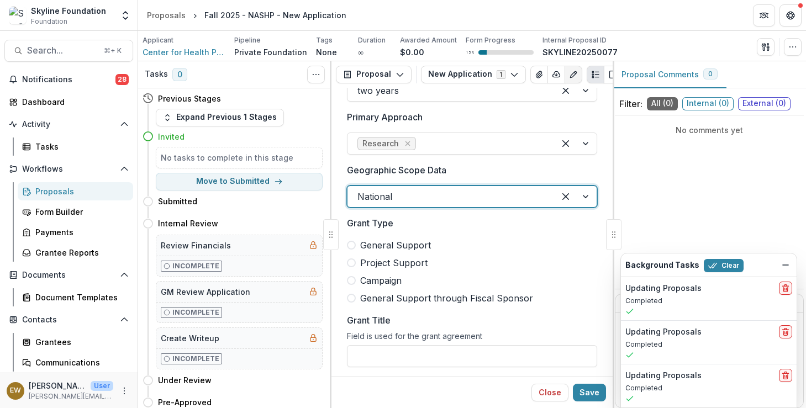
click at [379, 298] on span "General Support through Fiscal Sponsor" at bounding box center [446, 298] width 173 height 13
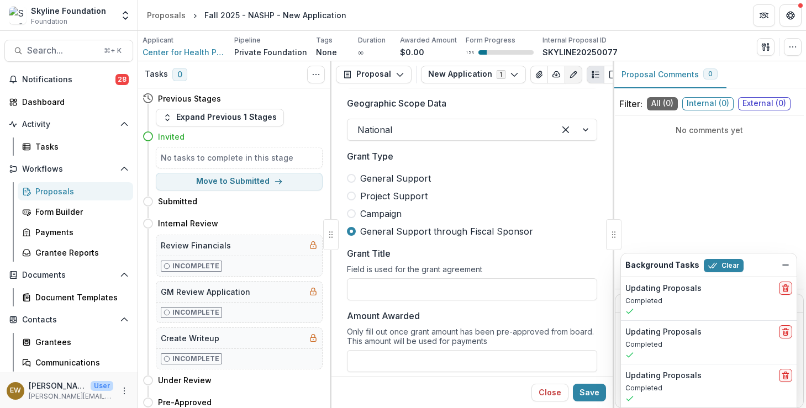
scroll to position [741, 0]
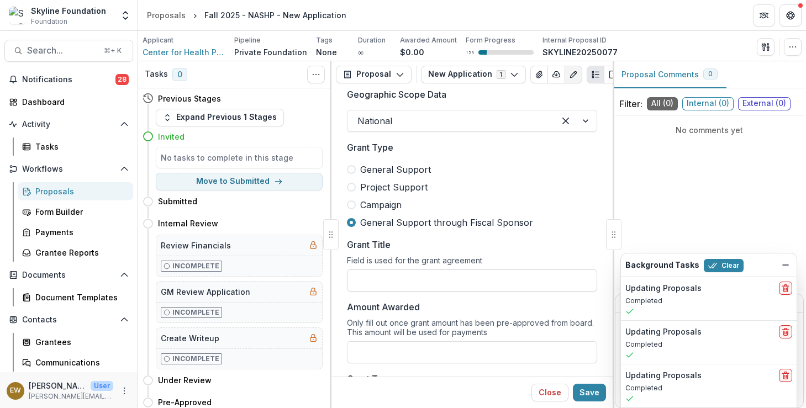
click at [389, 279] on input "Grant Title" at bounding box center [472, 280] width 250 height 22
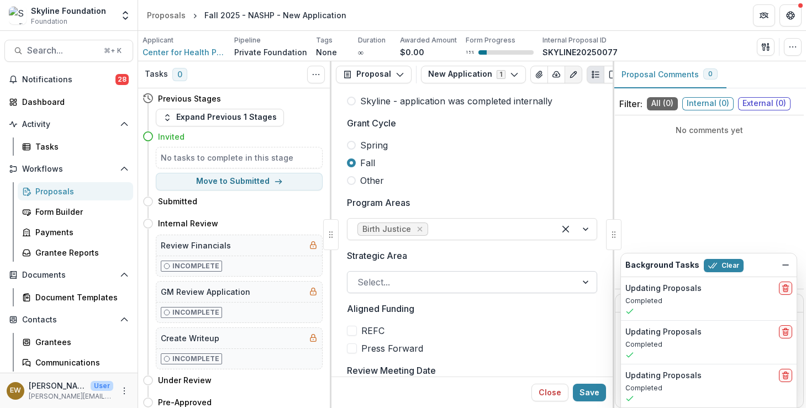
scroll to position [243, 0]
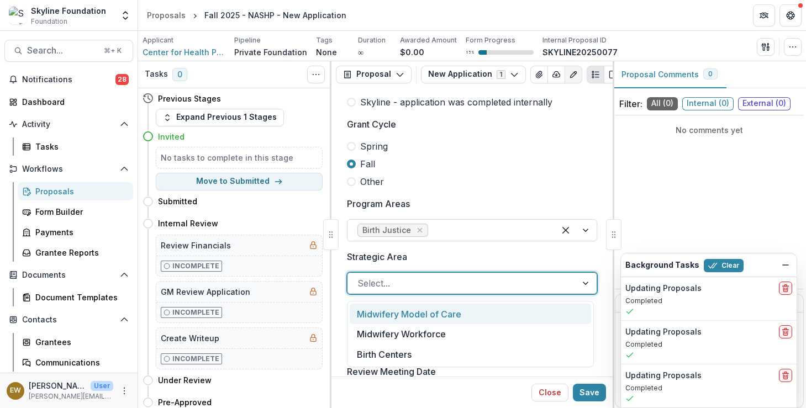
click at [421, 294] on div "Select..." at bounding box center [472, 283] width 250 height 22
click at [424, 312] on div "Midwifery Model of Care" at bounding box center [469, 314] width 241 height 20
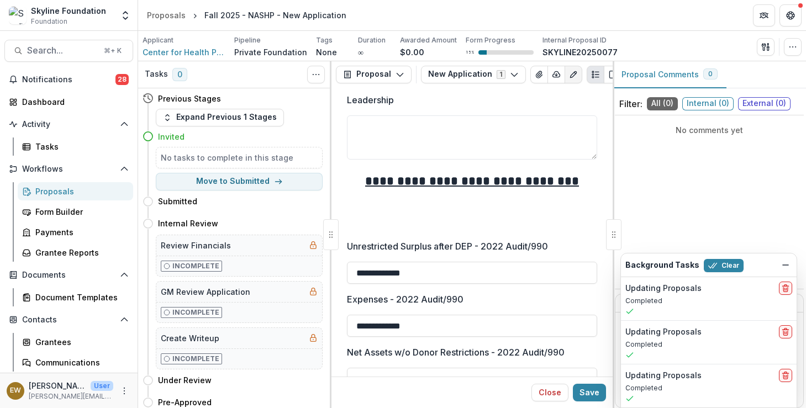
scroll to position [1500, 0]
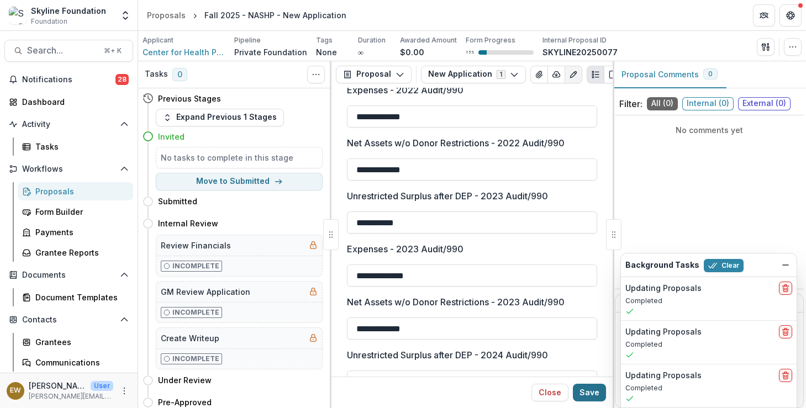
click at [582, 393] on button "Save" at bounding box center [589, 393] width 33 height 18
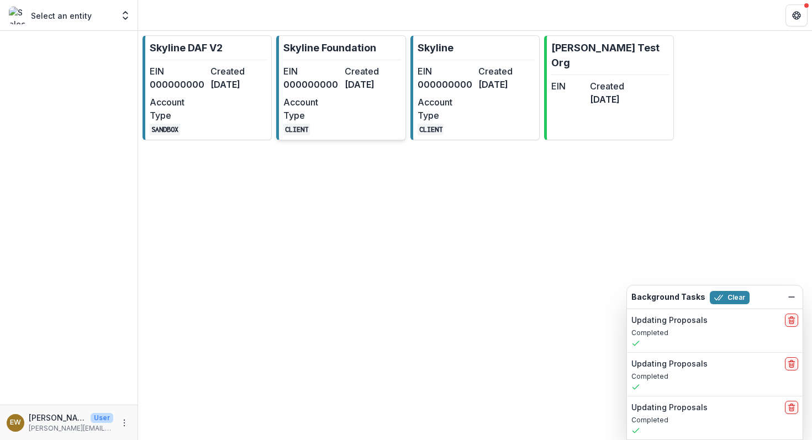
click at [364, 118] on div "EIN 000000000 Created [DATE] Account Type CLIENT" at bounding box center [341, 100] width 117 height 71
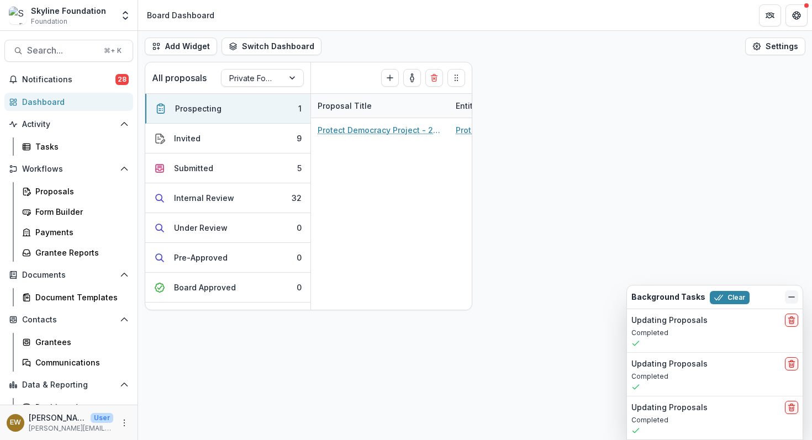
click at [791, 296] on icon "Dismiss" at bounding box center [791, 297] width 9 height 9
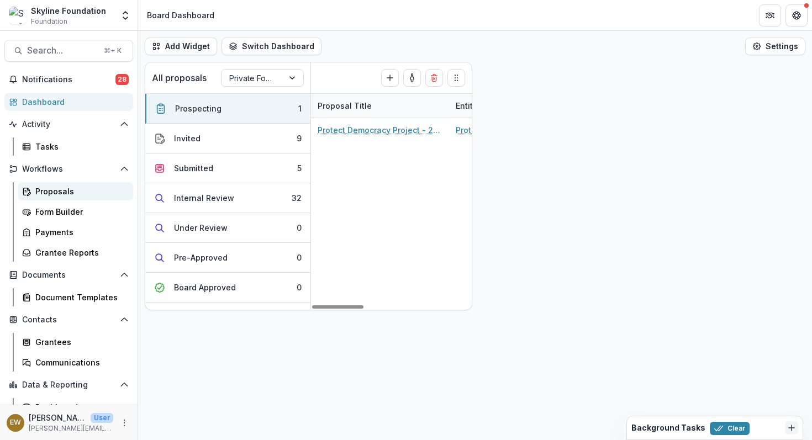
click at [42, 195] on div "Proposals" at bounding box center [79, 192] width 89 height 12
